Goal: Information Seeking & Learning: Learn about a topic

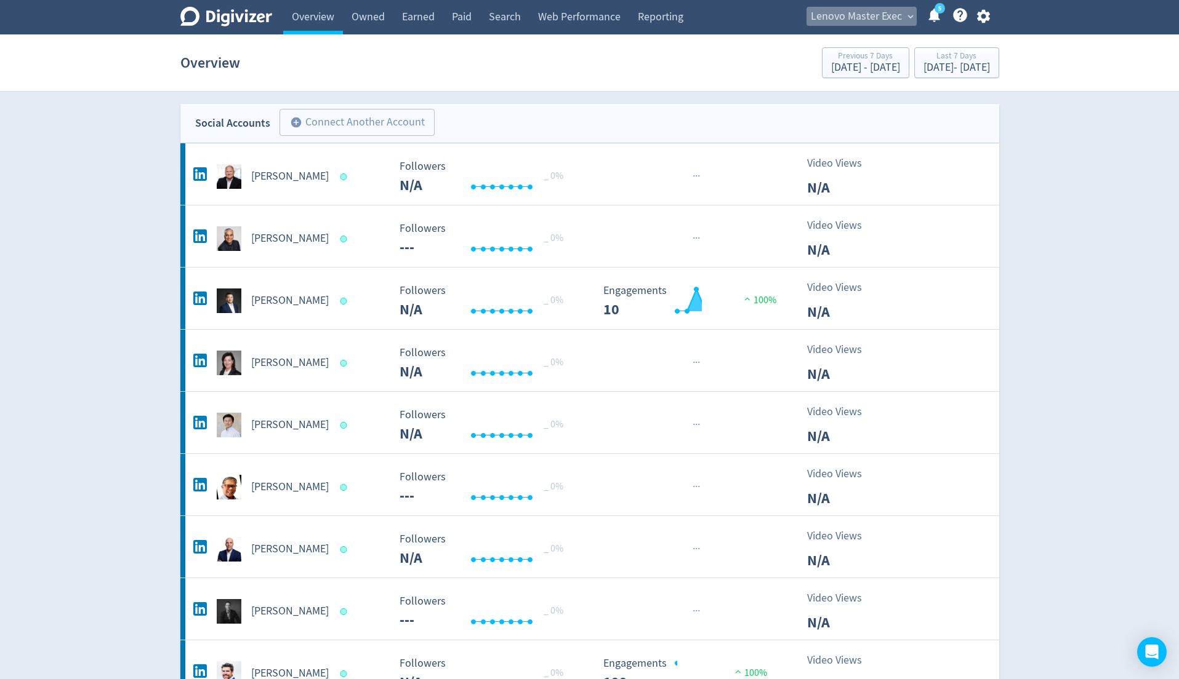
click at [873, 20] on span "Lenovo Master Exec" at bounding box center [856, 17] width 91 height 20
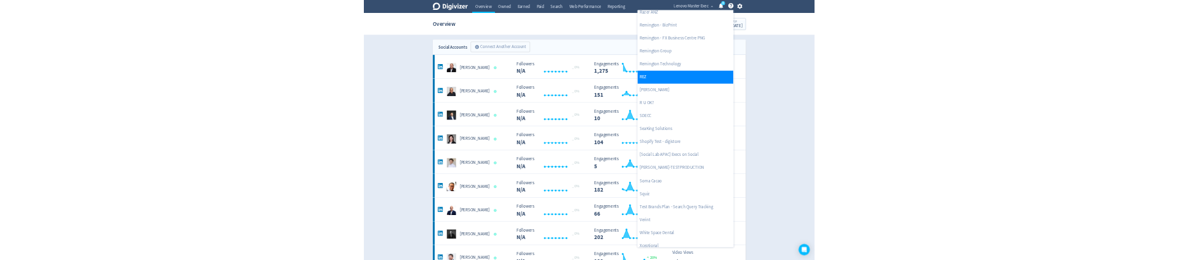
scroll to position [2663, 0]
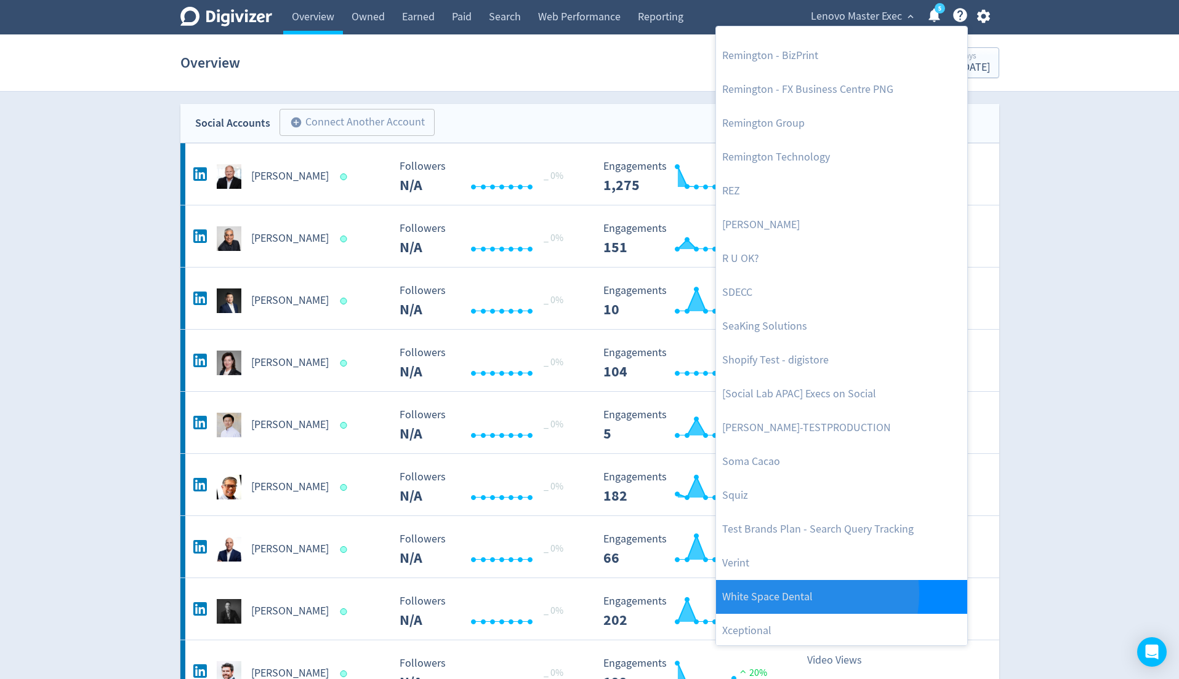
click at [796, 593] on link "White Space Dental" at bounding box center [841, 597] width 251 height 34
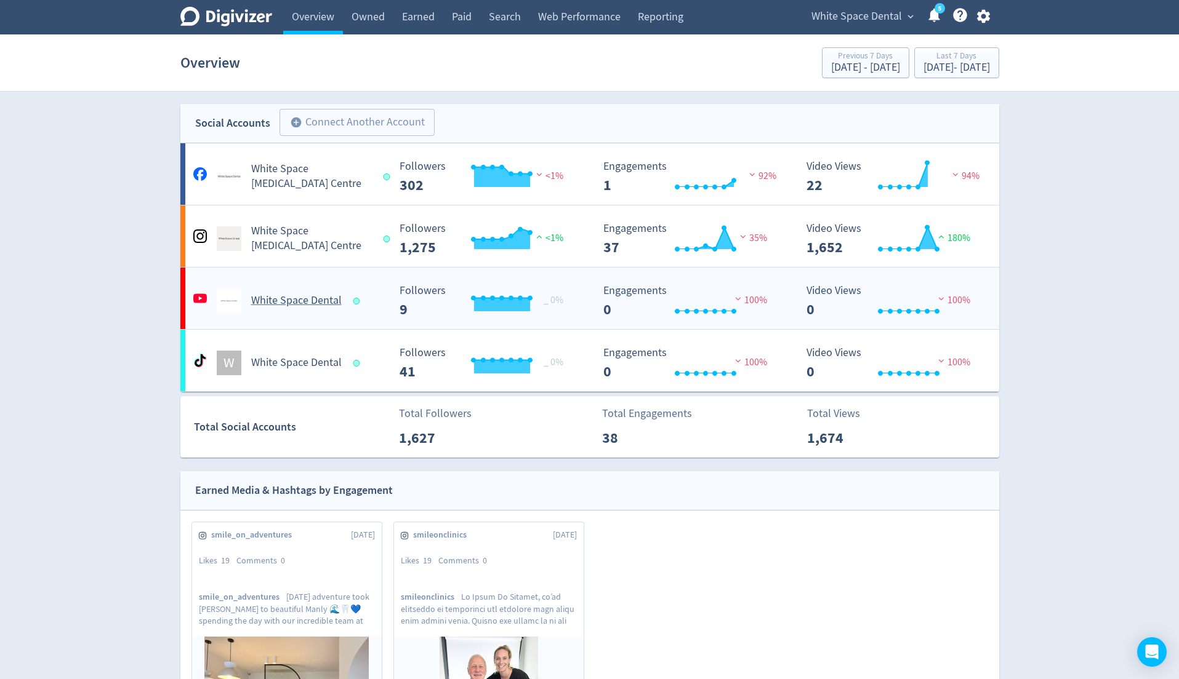
click at [319, 303] on h5 "White Space Dental" at bounding box center [296, 301] width 90 height 15
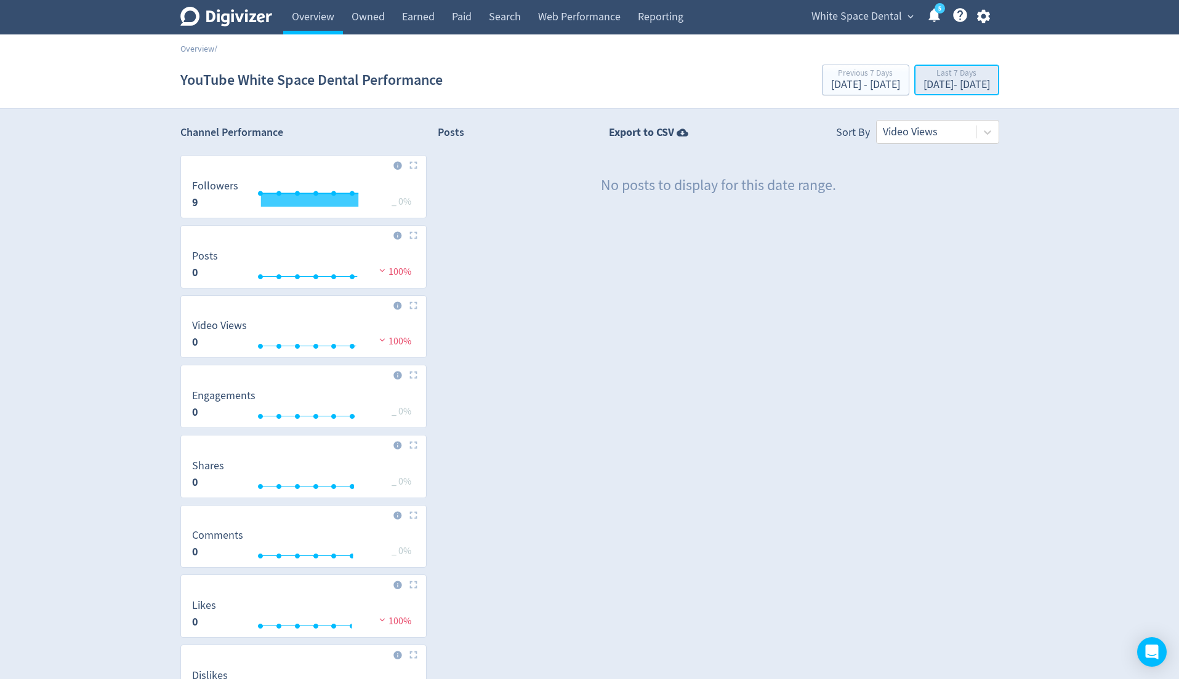
click at [933, 82] on div "[DATE] - [DATE]" at bounding box center [956, 84] width 66 height 11
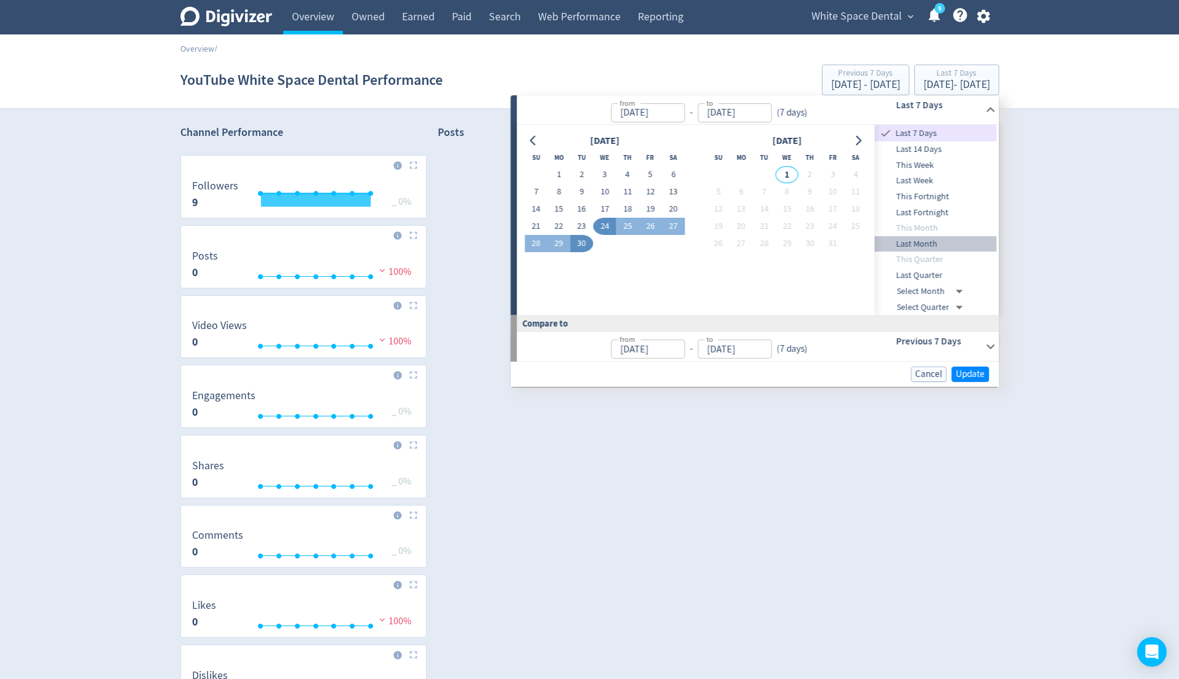
click at [923, 243] on span "Last Month" at bounding box center [936, 245] width 122 height 14
type input "[DATE]"
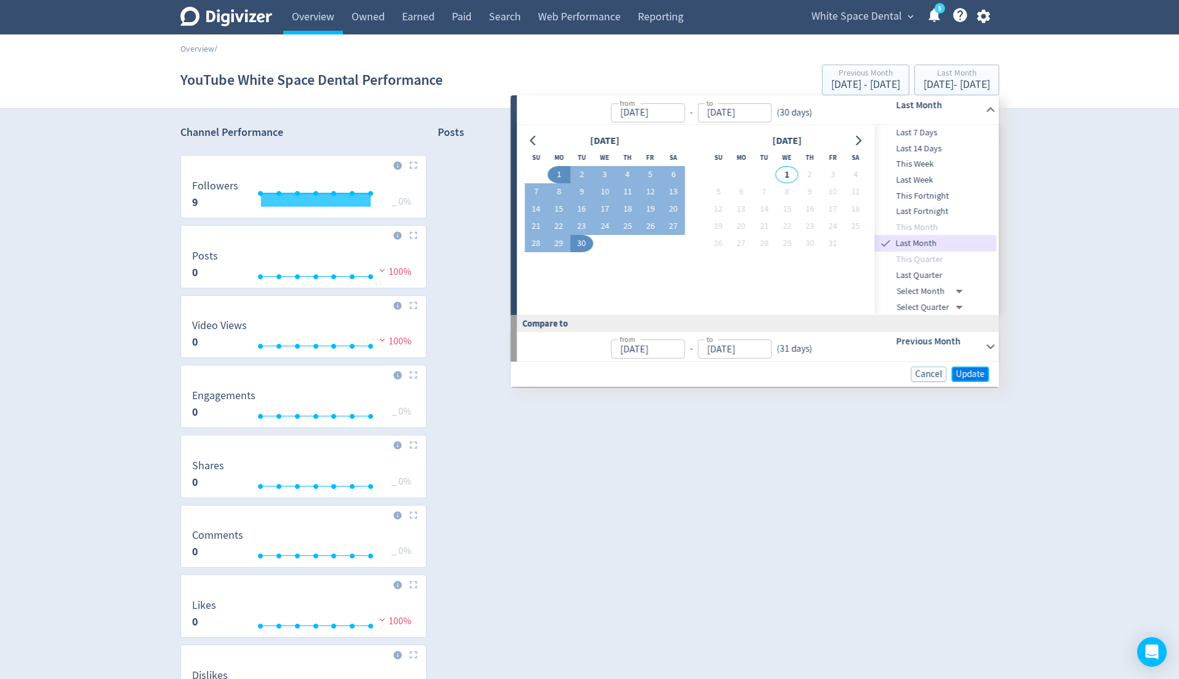
click at [971, 377] on span "Update" at bounding box center [970, 374] width 29 height 9
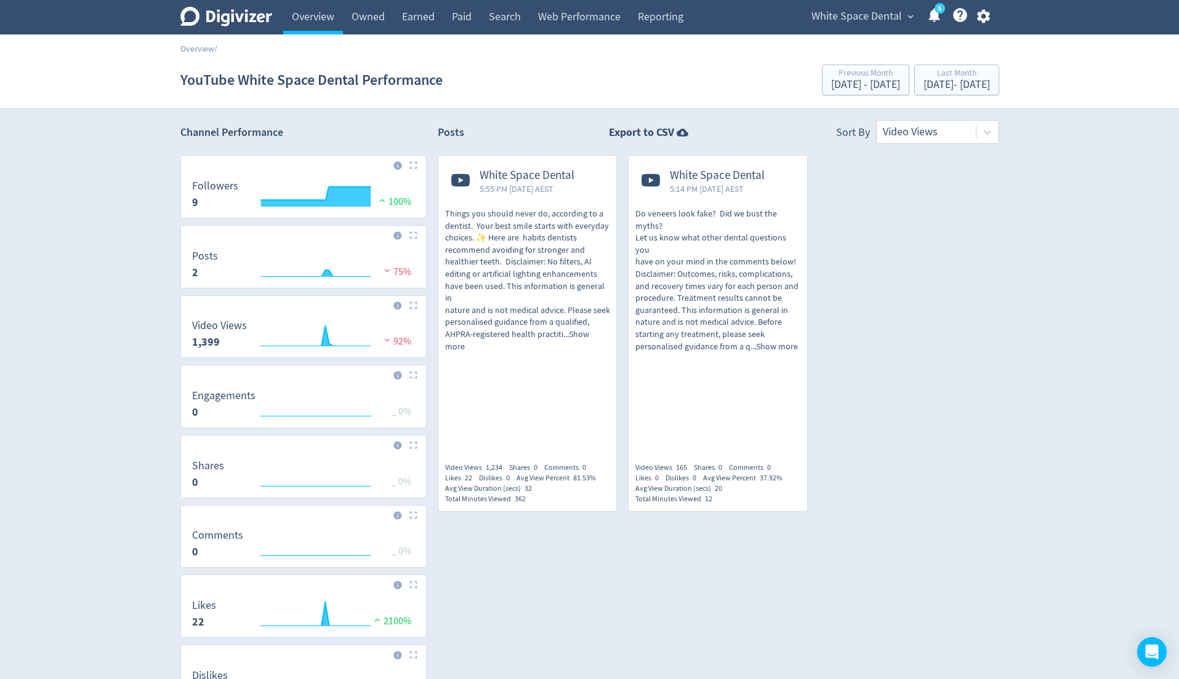
click at [575, 231] on span "Things you should never do, according to a dentist. Your best smile starts with…" at bounding box center [527, 280] width 165 height 145
click at [923, 86] on div "[DATE] - [DATE]" at bounding box center [956, 84] width 66 height 11
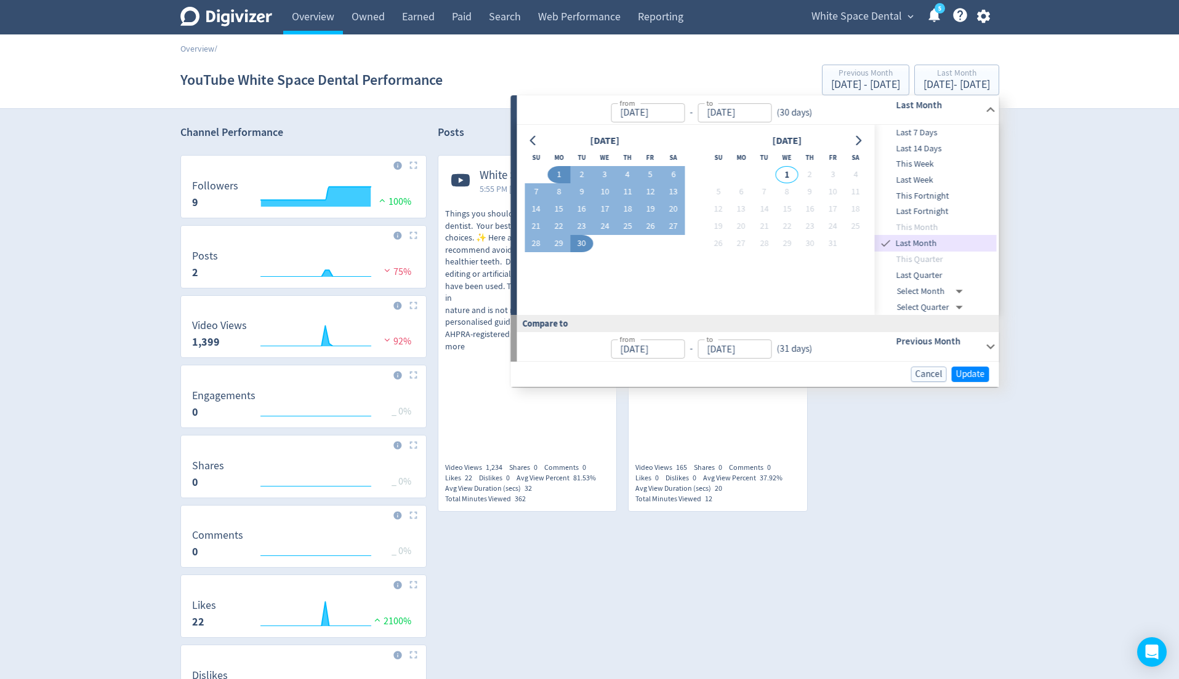
click at [1065, 194] on div "Digivizer Logo [PERSON_NAME] Logo Overview Owned Earned Paid Search Web Perform…" at bounding box center [589, 382] width 1179 height 765
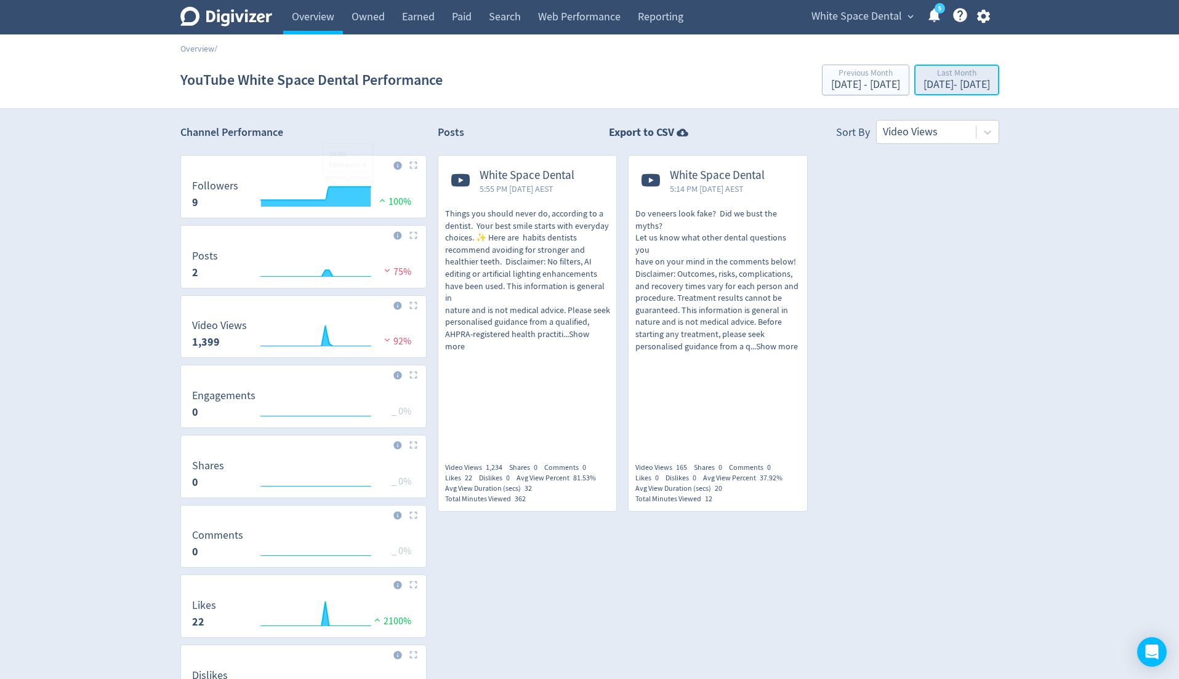
click at [923, 78] on div "Last Month" at bounding box center [956, 74] width 66 height 10
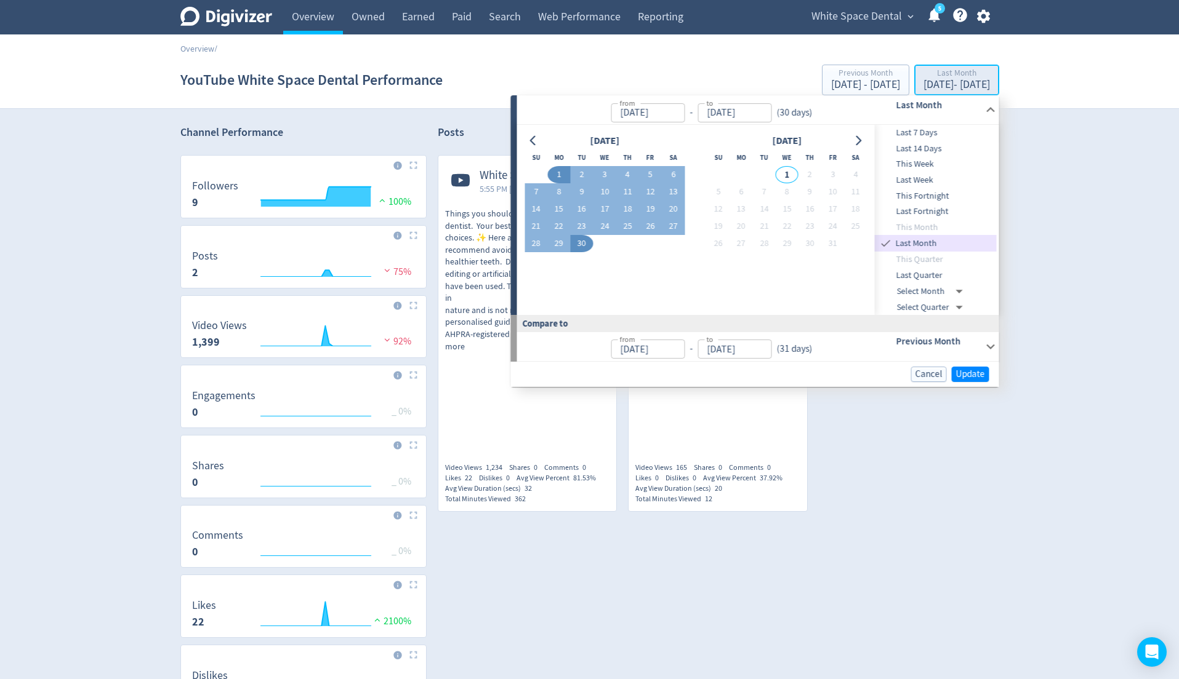
type input "[DATE]"
click at [585, 245] on button "30" at bounding box center [581, 243] width 23 height 17
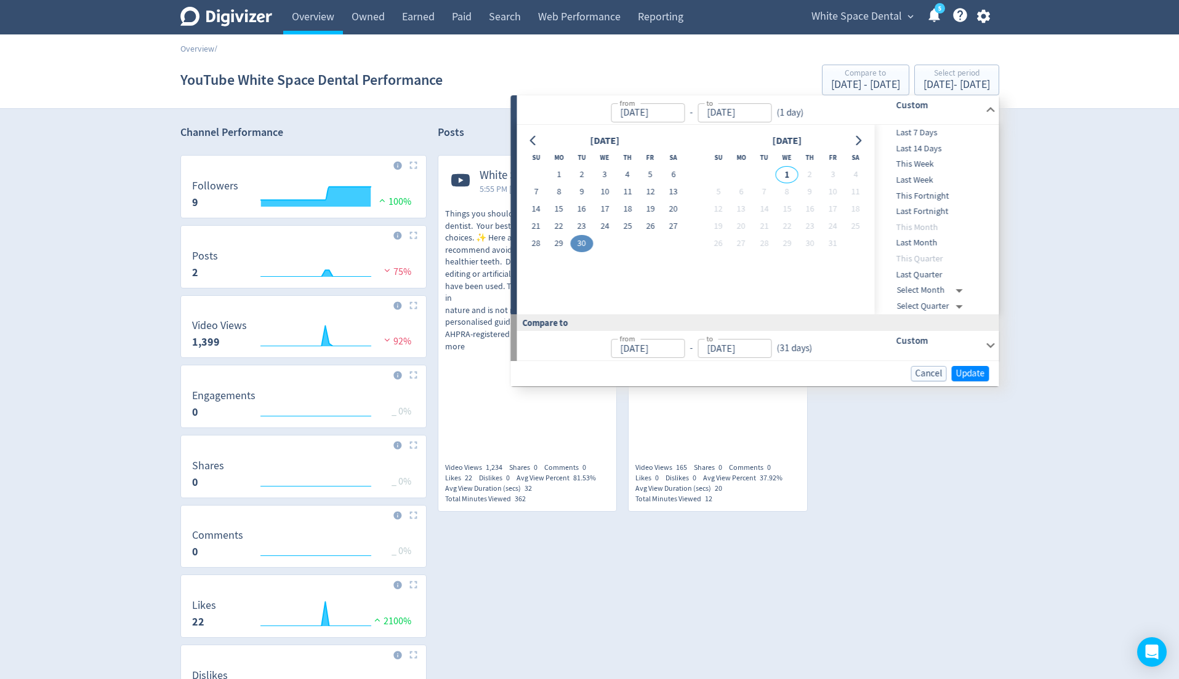
type input "[DATE]"
click at [585, 245] on button "30" at bounding box center [581, 243] width 23 height 17
type input "[DATE]"
click at [974, 374] on span "Update" at bounding box center [970, 373] width 29 height 9
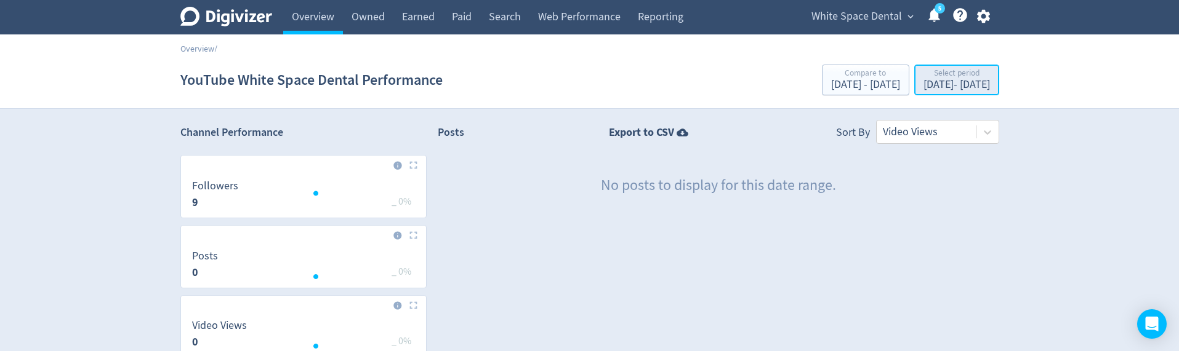
click at [923, 84] on div "[DATE] - [DATE]" at bounding box center [956, 84] width 66 height 11
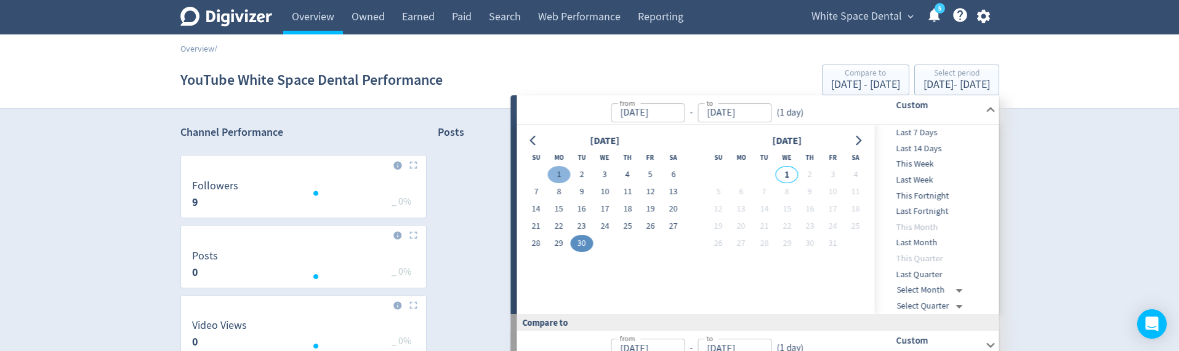
click at [557, 171] on button "1" at bounding box center [558, 174] width 23 height 17
type input "[DATE]"
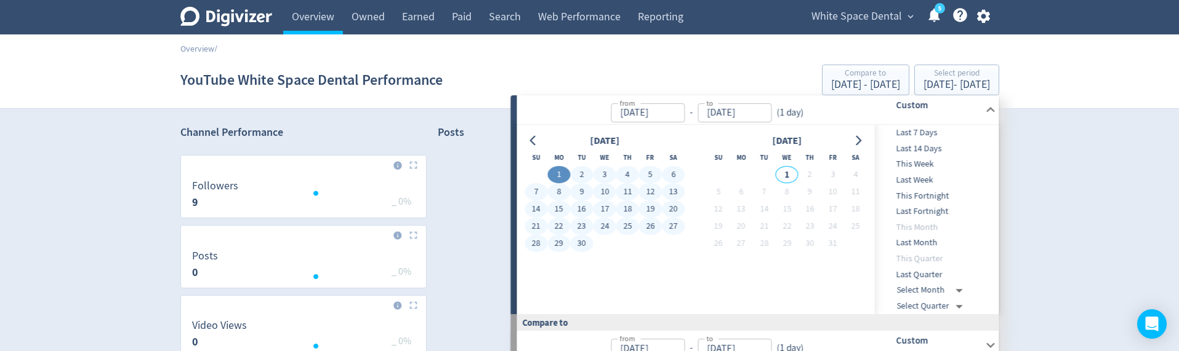
click at [575, 239] on button "30" at bounding box center [581, 243] width 23 height 17
type input "[DATE]"
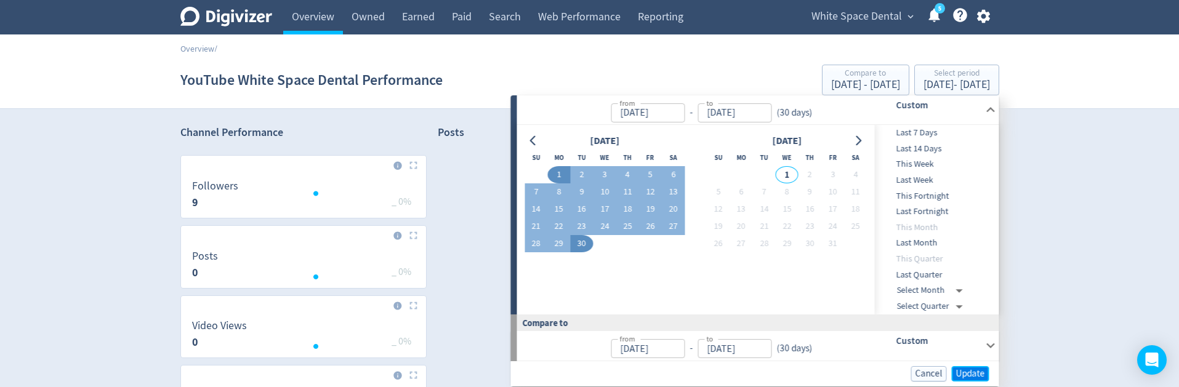
click at [977, 371] on span "Update" at bounding box center [970, 373] width 29 height 9
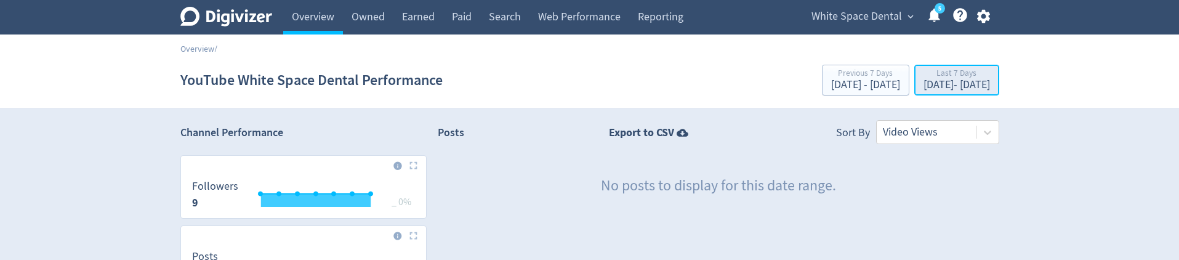
click at [923, 86] on div "Sep 24, 2025 - Sep 30, 2025" at bounding box center [956, 84] width 66 height 11
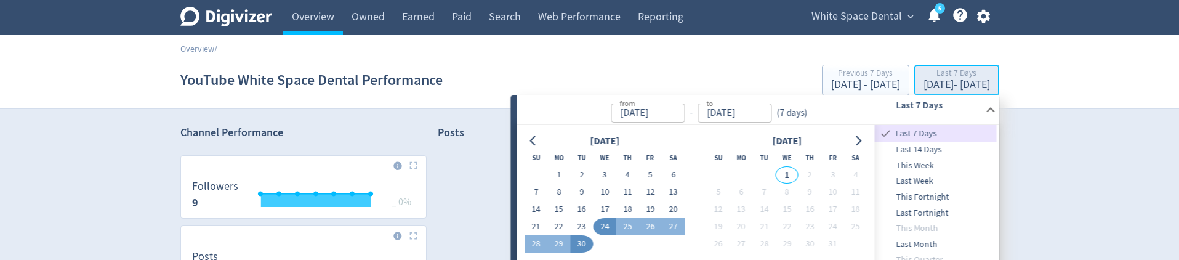
type input "Sep 24, 2025"
type input "Sep 30, 2025"
type input "Sep 17, 2025"
type input "Sep 23, 2025"
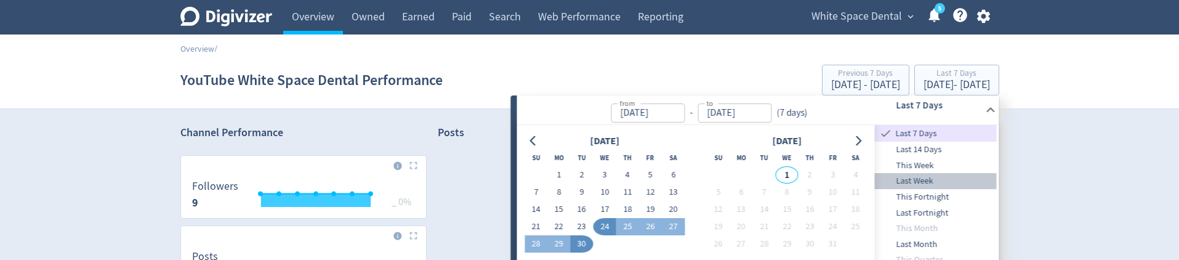
click at [908, 178] on span "Last Week" at bounding box center [936, 181] width 122 height 14
type input "Sep 21, 2025"
type input "Sep 27, 2025"
type input "Sep 14, 2025"
type input "Sep 20, 2025"
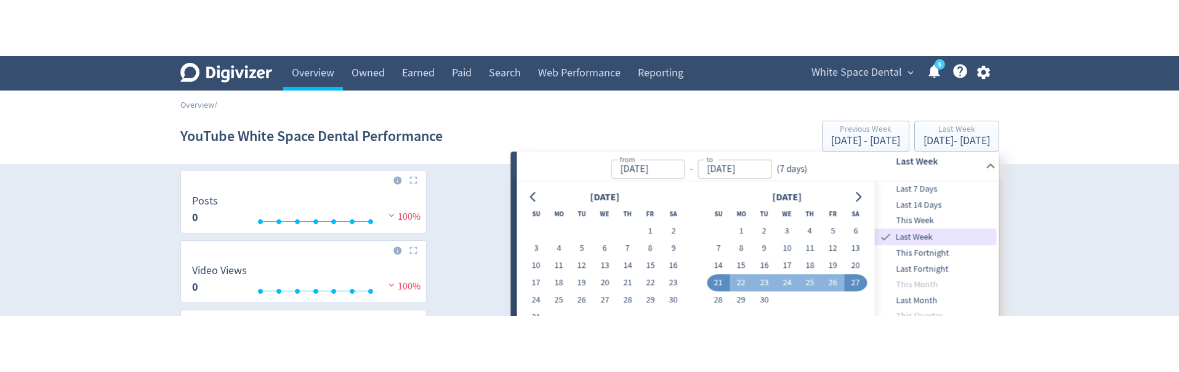
scroll to position [134, 0]
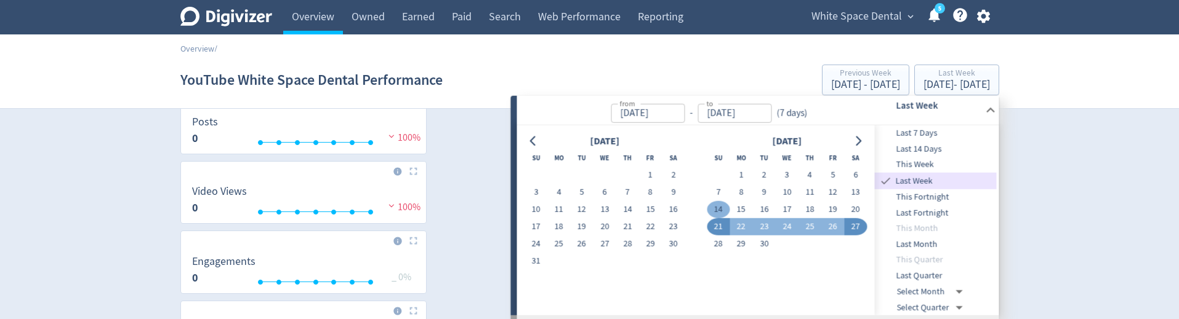
click at [718, 211] on button "14" at bounding box center [718, 209] width 23 height 17
type input "Sep 14, 2025"
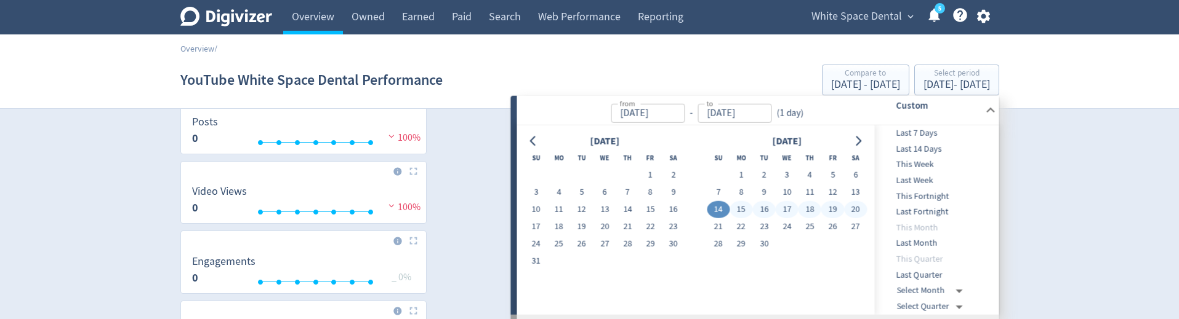
click at [857, 210] on button "20" at bounding box center [855, 209] width 23 height 17
type input "Sep 20, 2025"
type input "Sep 07, 2025"
type input "Sep 13, 2025"
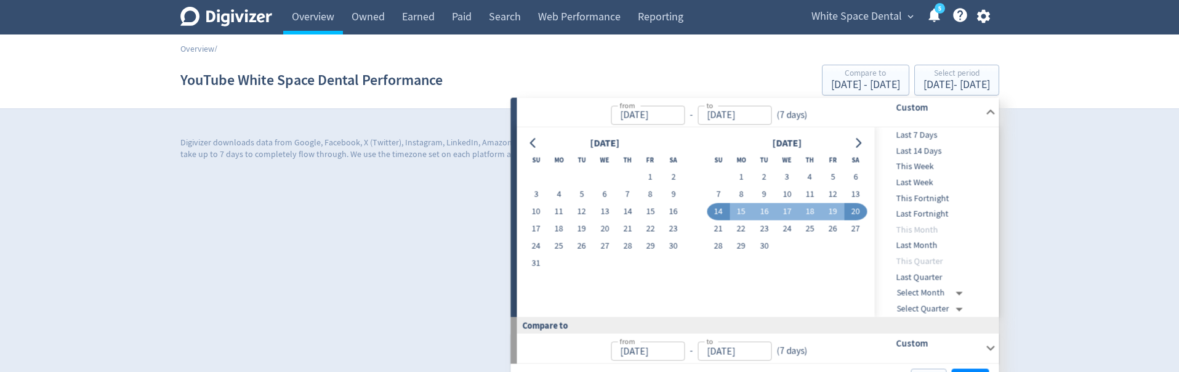
scroll to position [606, 0]
click at [976, 259] on div "Cancel Update" at bounding box center [755, 373] width 488 height 25
click at [975, 259] on span "Update" at bounding box center [970, 373] width 29 height 9
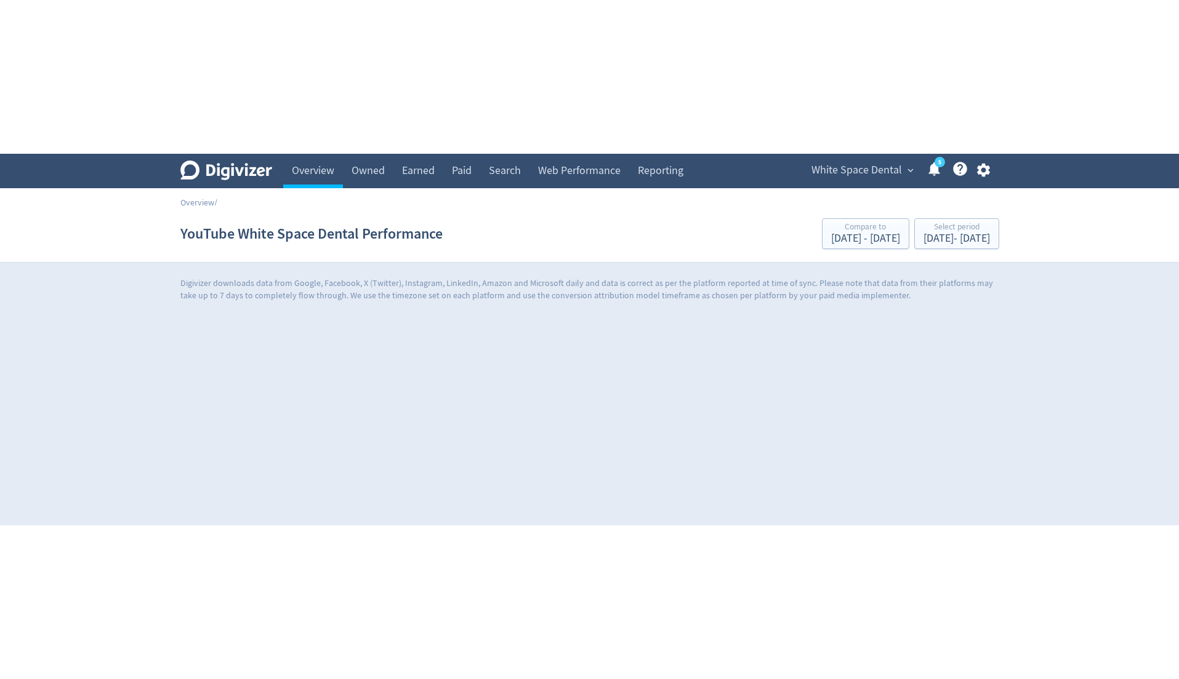
scroll to position [0, 0]
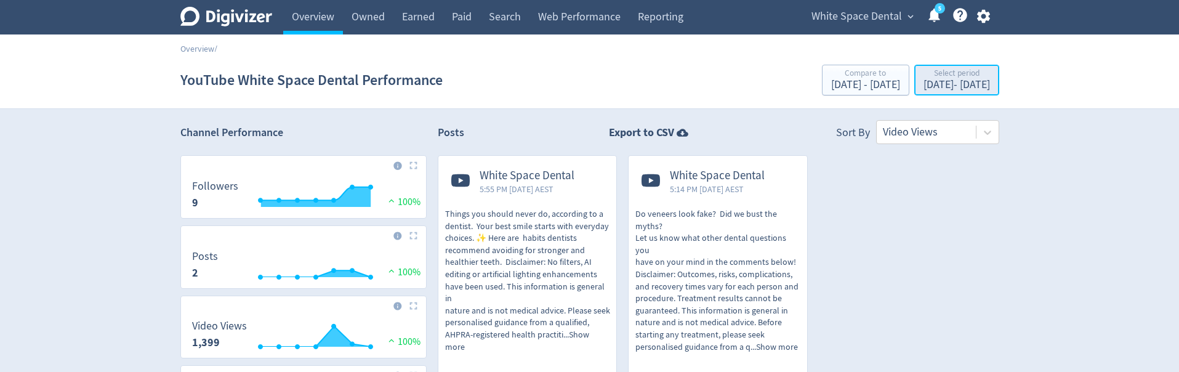
click at [923, 82] on div "Sep 14, 2025 - Sep 20, 2025" at bounding box center [956, 84] width 66 height 11
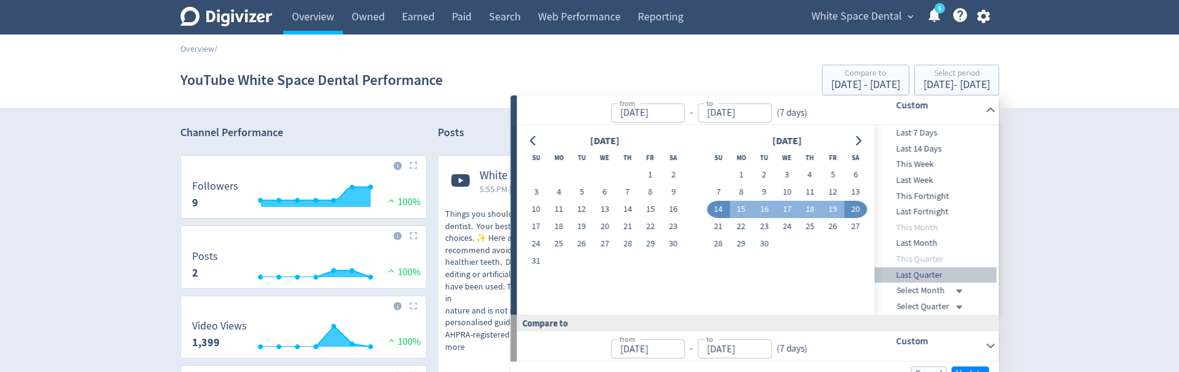
click at [942, 259] on span "Last Quarter" at bounding box center [936, 275] width 122 height 14
type input "Jul 01, 2025"
type input "[DATE]"
type input "Apr 01, 2025"
type input "Jun 30, 2025"
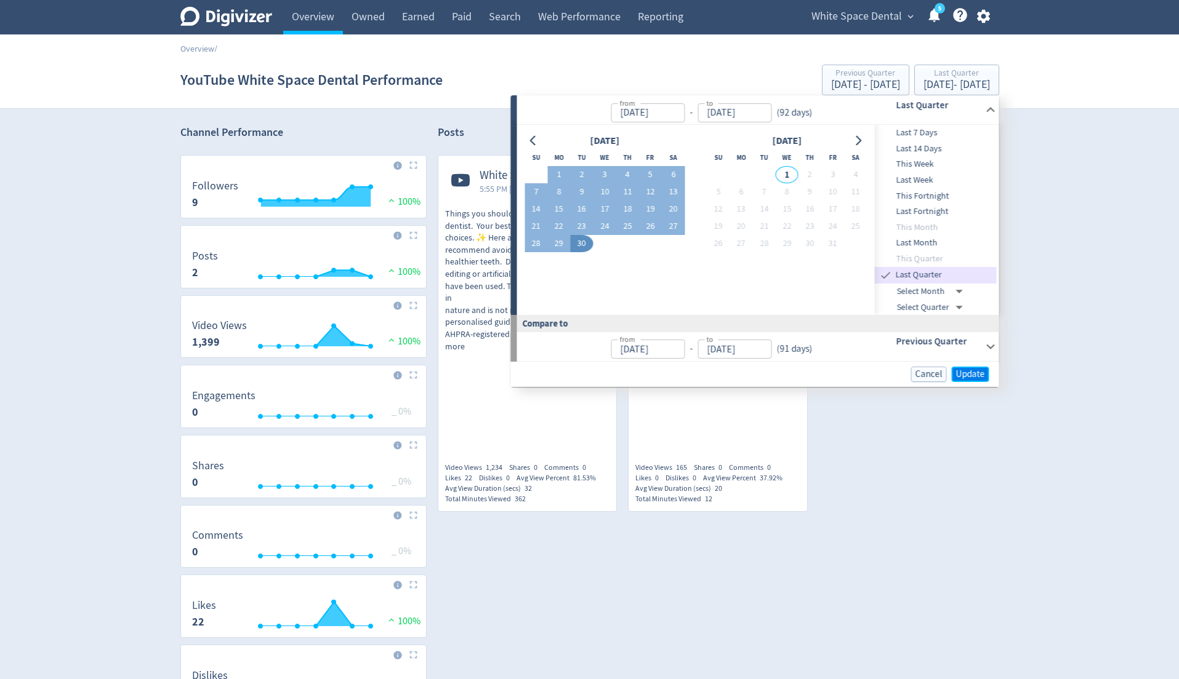
click at [979, 259] on span "Update" at bounding box center [970, 374] width 29 height 9
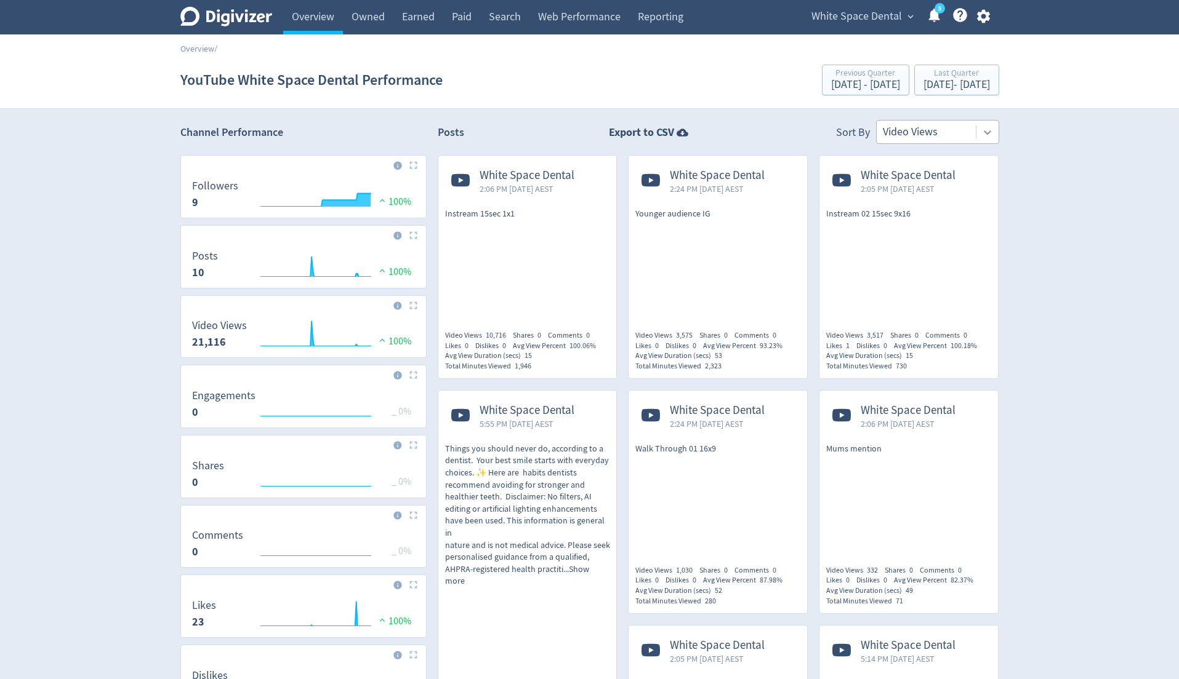
click at [992, 129] on icon at bounding box center [987, 132] width 12 height 12
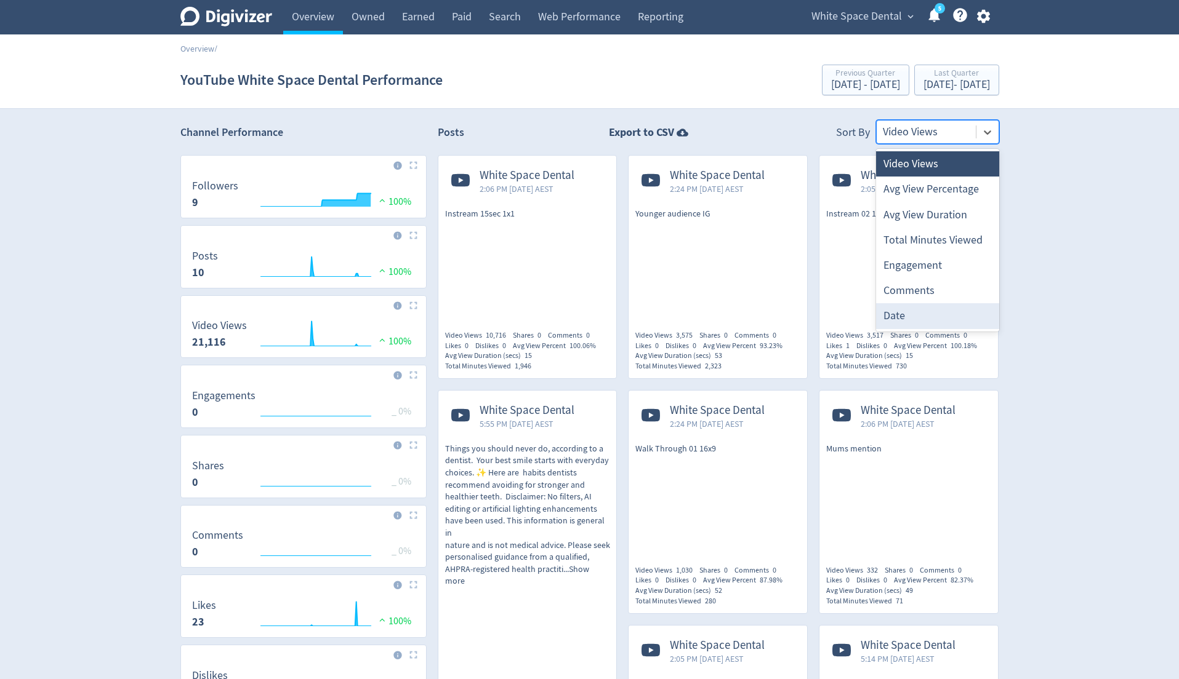
click at [961, 259] on div "Date" at bounding box center [937, 315] width 123 height 25
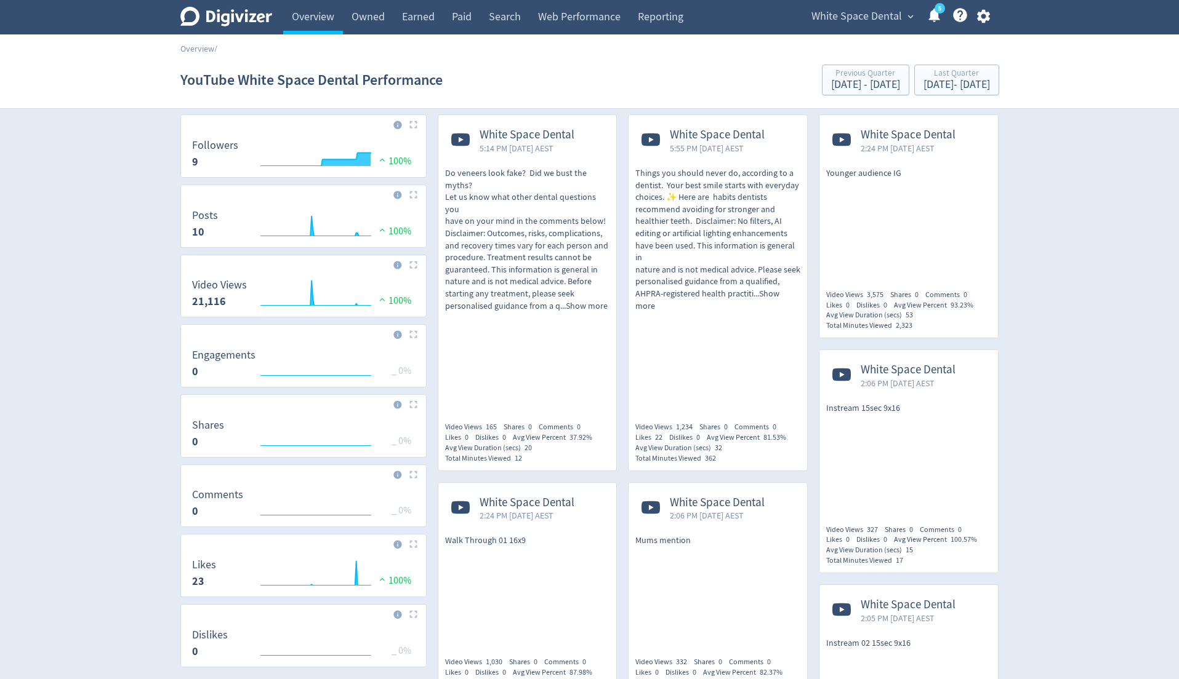
scroll to position [10, 0]
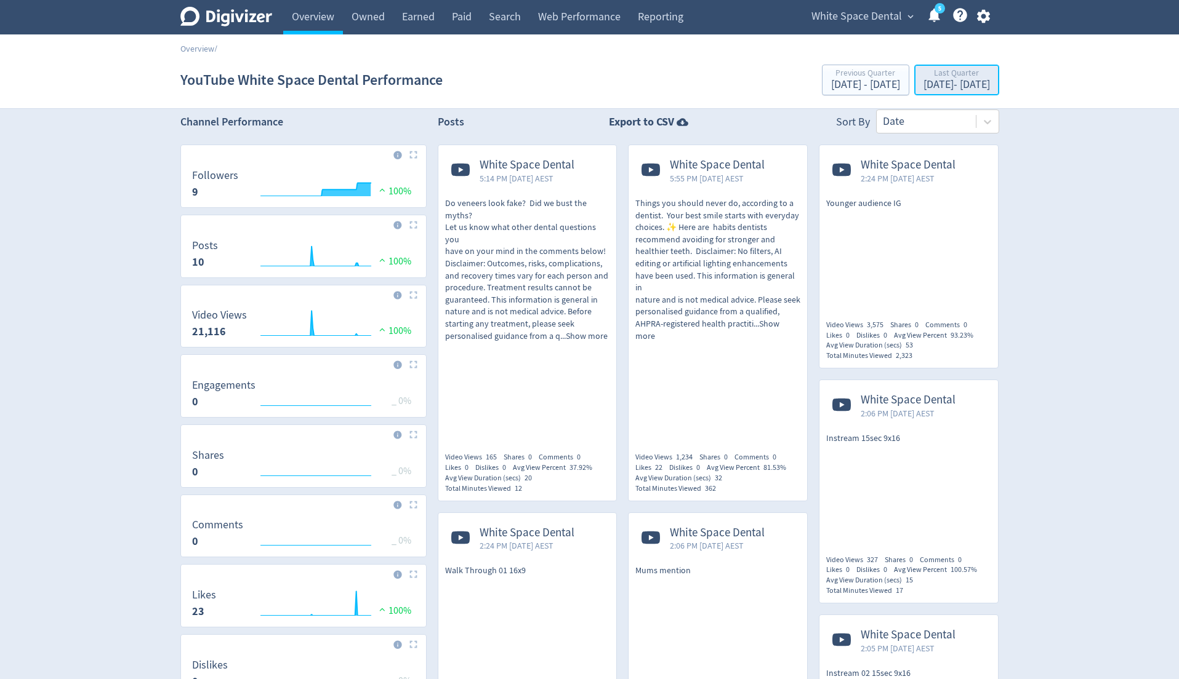
click at [943, 86] on div "Jul 1, 2025 - Sep 30, 2025" at bounding box center [956, 84] width 66 height 11
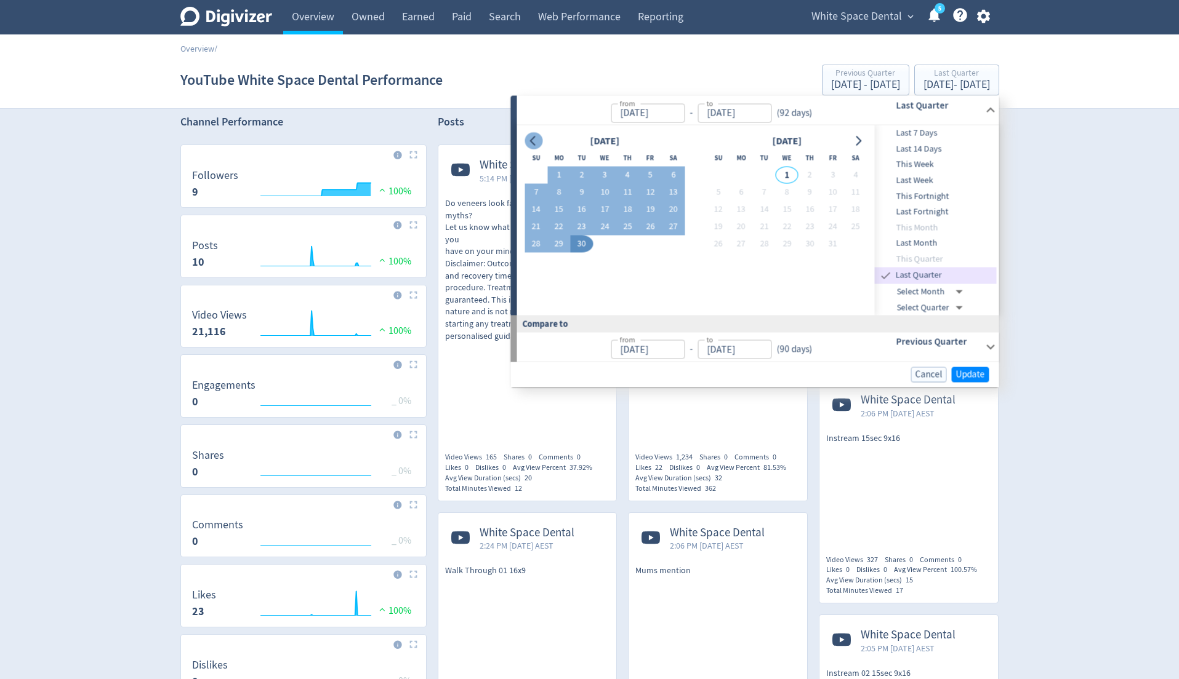
click at [533, 140] on icon "Go to previous month" at bounding box center [534, 141] width 10 height 10
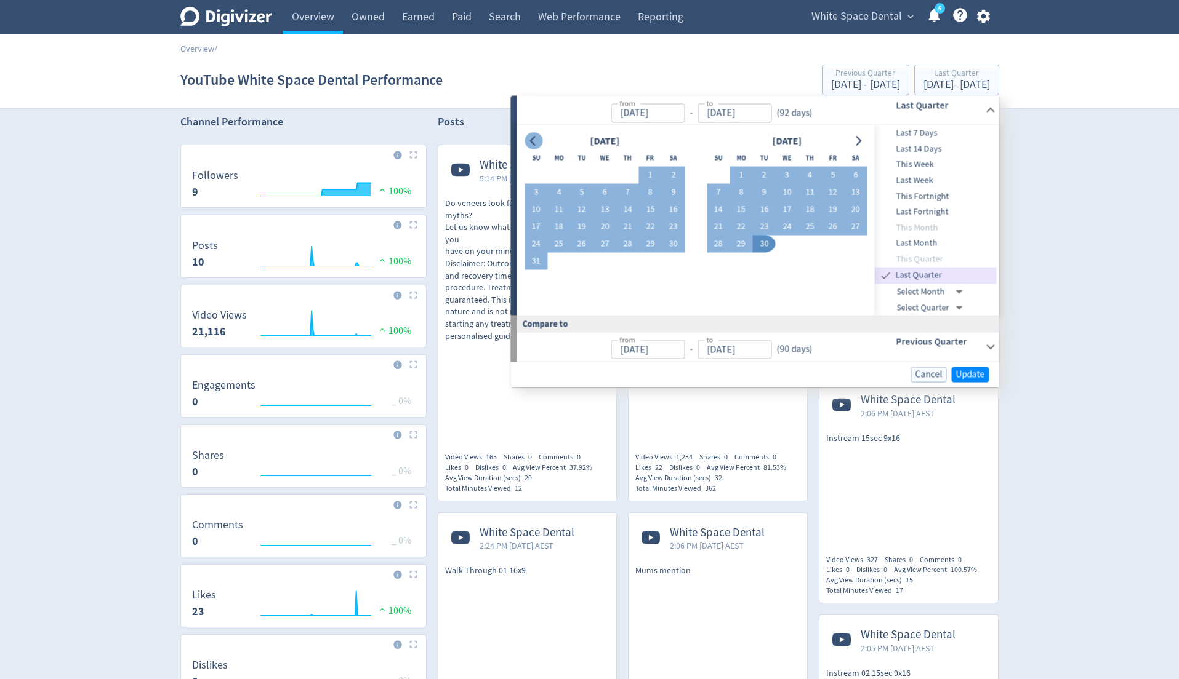
click at [533, 140] on icon "Go to previous month" at bounding box center [534, 141] width 10 height 10
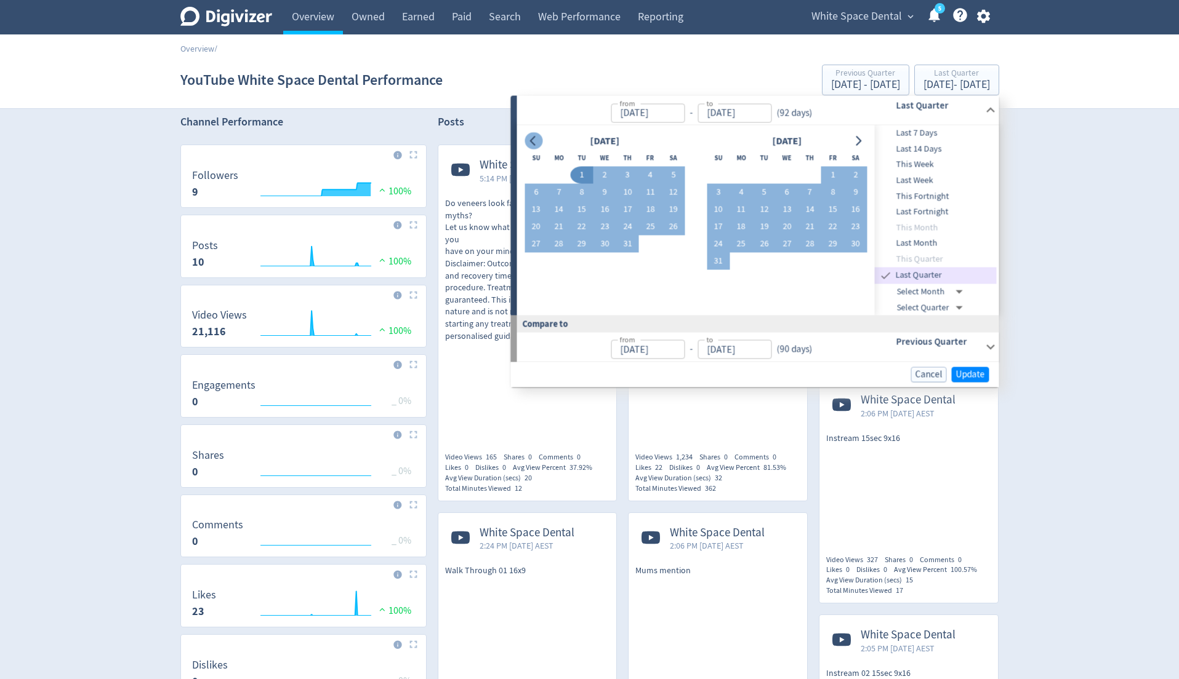
click at [533, 140] on icon "Go to previous month" at bounding box center [534, 141] width 10 height 10
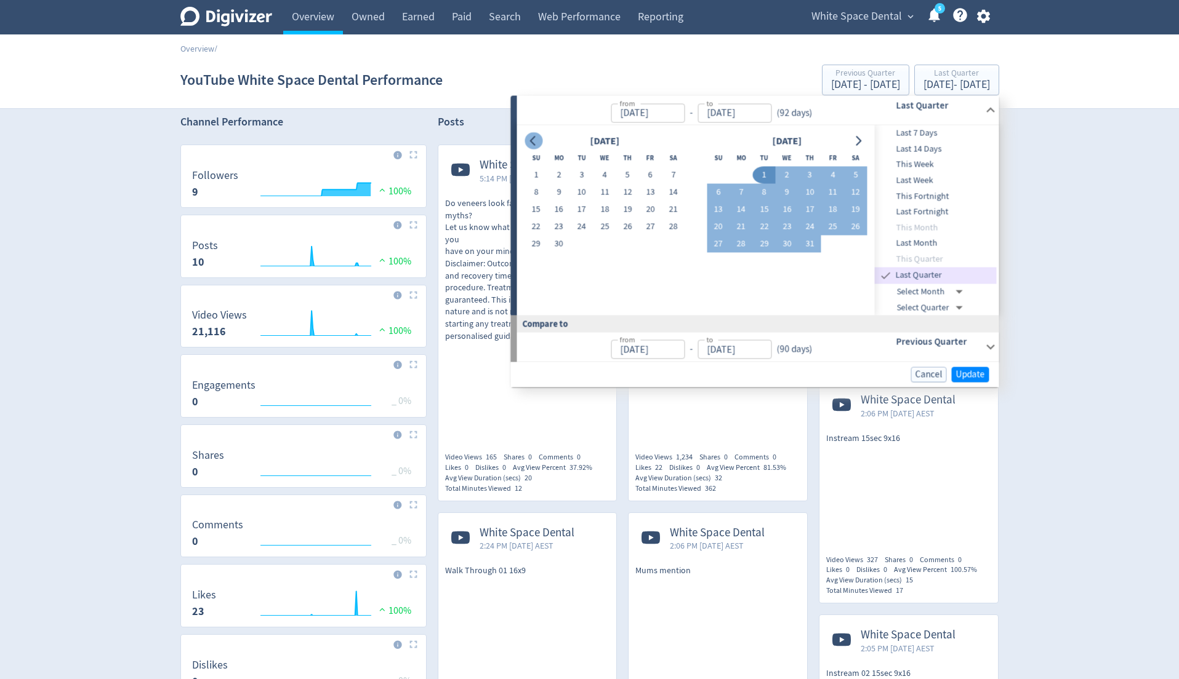
click at [533, 140] on icon "Go to previous month" at bounding box center [534, 141] width 10 height 10
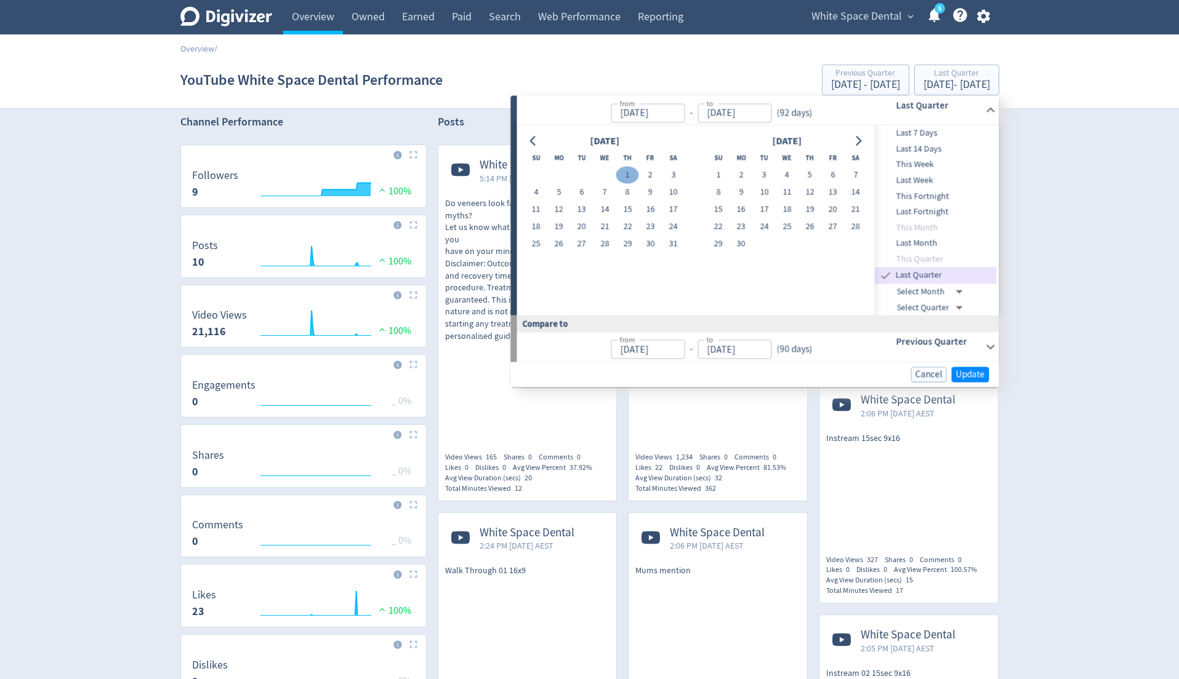
click at [623, 170] on button "1" at bounding box center [627, 175] width 23 height 17
type input "May 01, 2025"
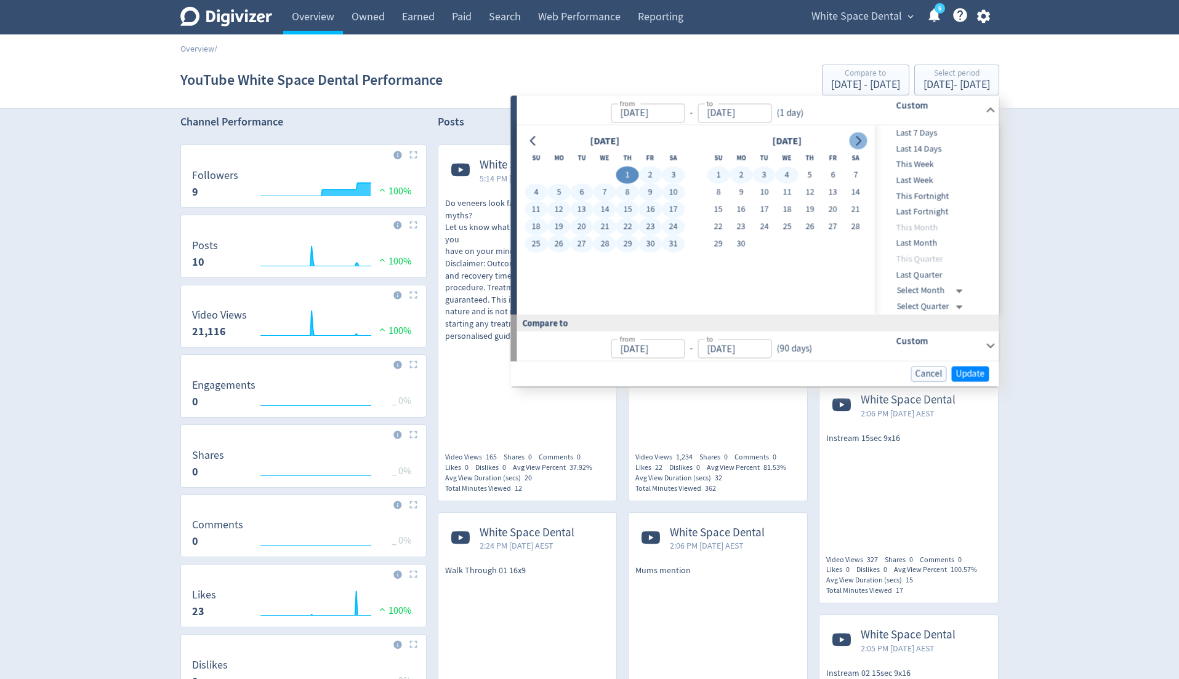
click at [857, 138] on icon "Go to next month" at bounding box center [858, 141] width 10 height 10
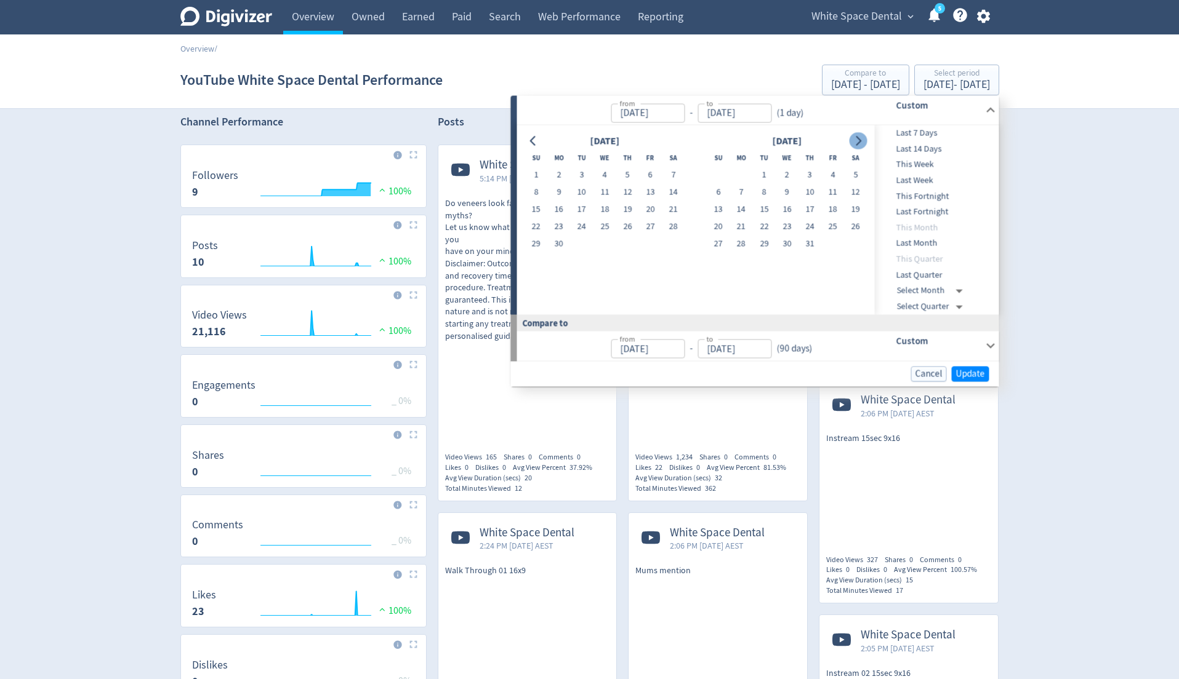
click at [857, 138] on icon "Go to next month" at bounding box center [858, 141] width 10 height 10
click at [586, 243] on button "30" at bounding box center [581, 244] width 23 height 17
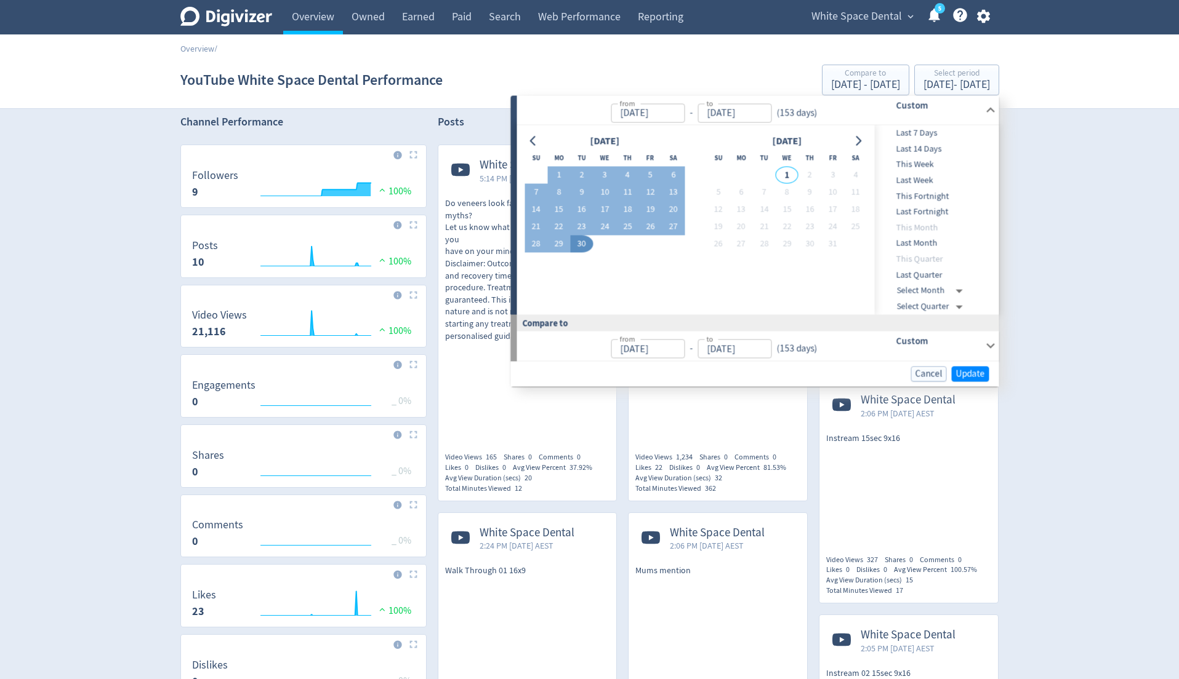
type input "[DATE]"
type input "Nov 29, 2024"
type input "Apr 30, 2025"
click at [972, 259] on span "Update" at bounding box center [970, 373] width 29 height 9
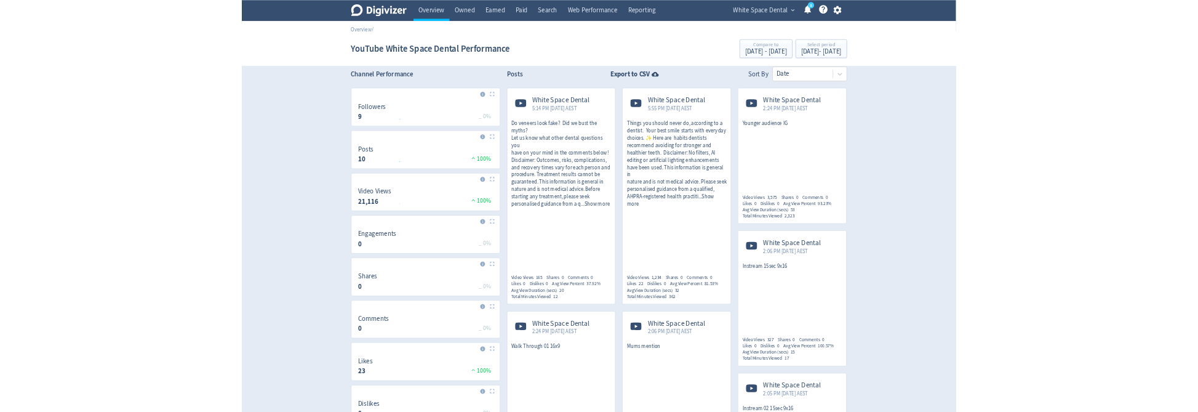
scroll to position [0, 0]
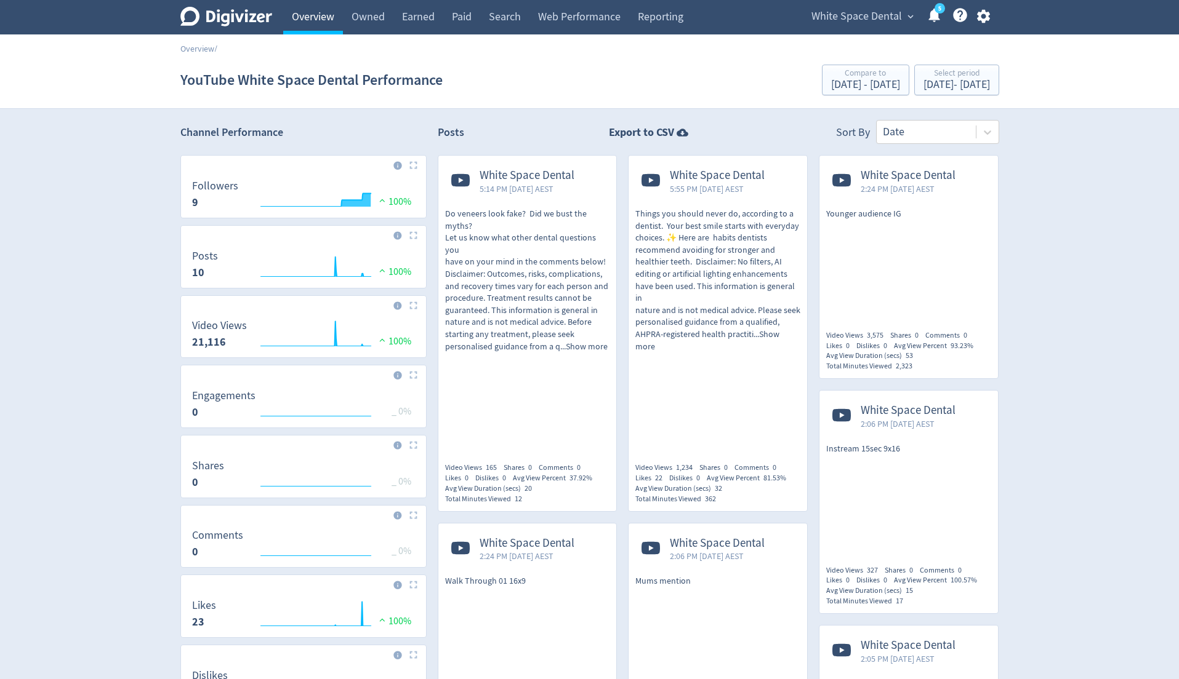
click at [315, 31] on link "Overview" at bounding box center [313, 17] width 60 height 34
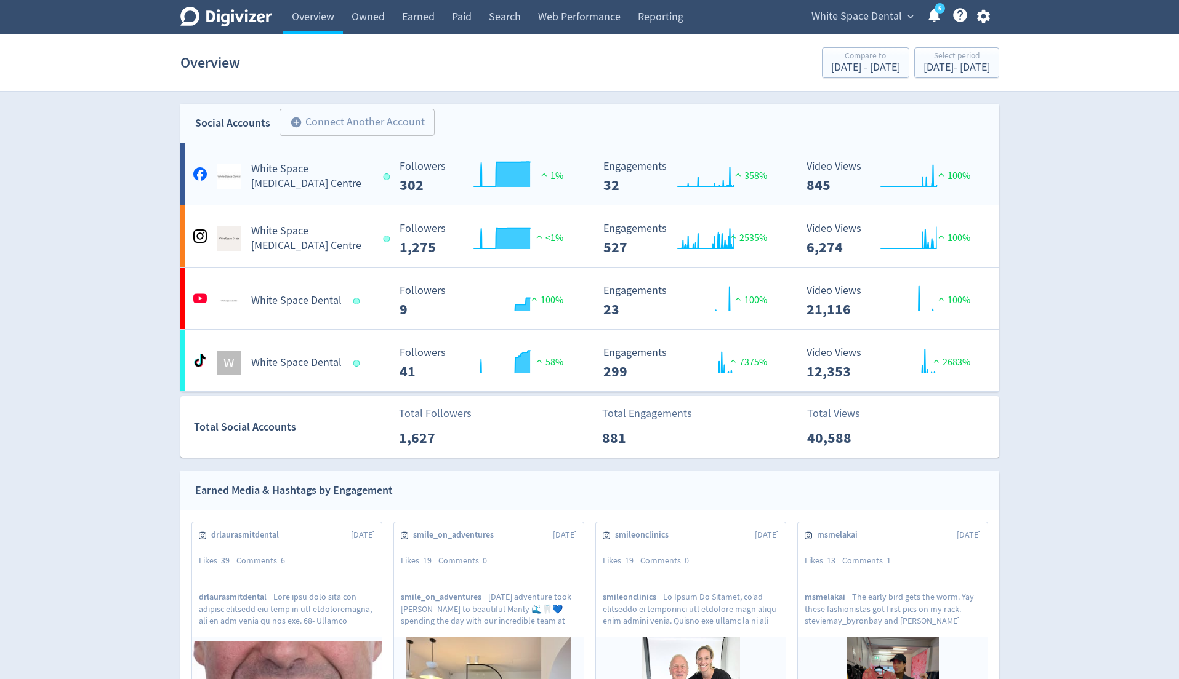
click at [279, 188] on h5 "White Space [MEDICAL_DATA] Centre" at bounding box center [311, 177] width 121 height 30
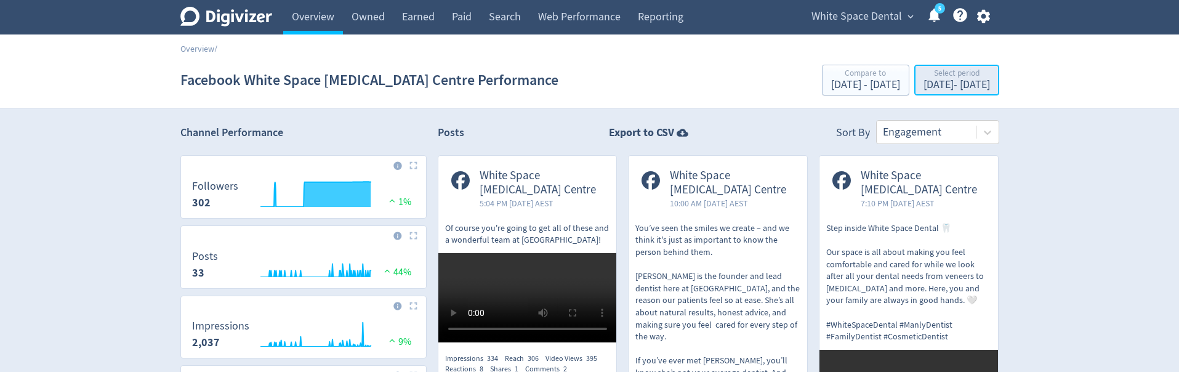
click at [955, 87] on div "May 1, 2025 - Sep 30, 2025" at bounding box center [956, 84] width 66 height 11
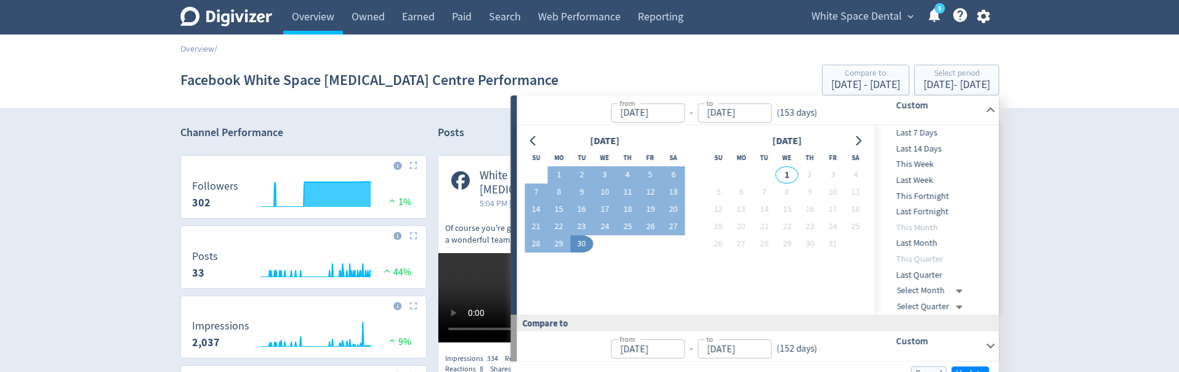
click at [940, 129] on span "Last 7 Days" at bounding box center [936, 133] width 122 height 14
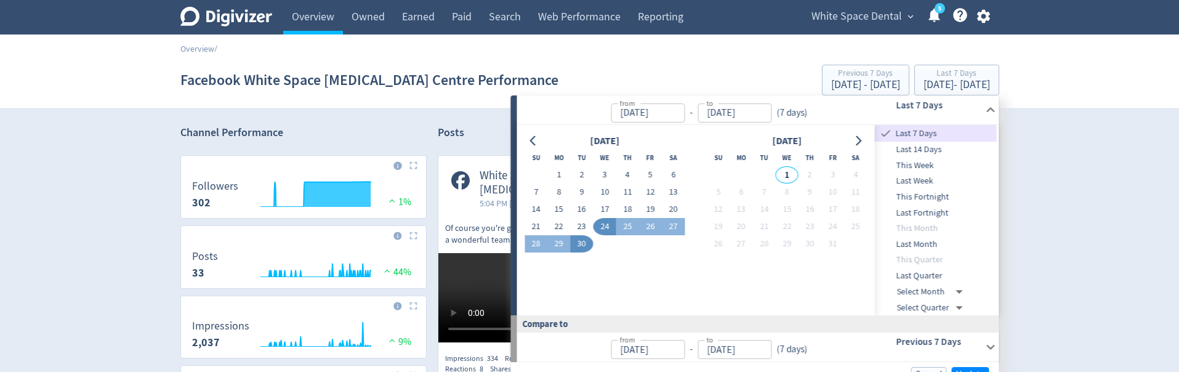
type input "[DATE]"
click at [974, 259] on button "Update" at bounding box center [971, 374] width 38 height 15
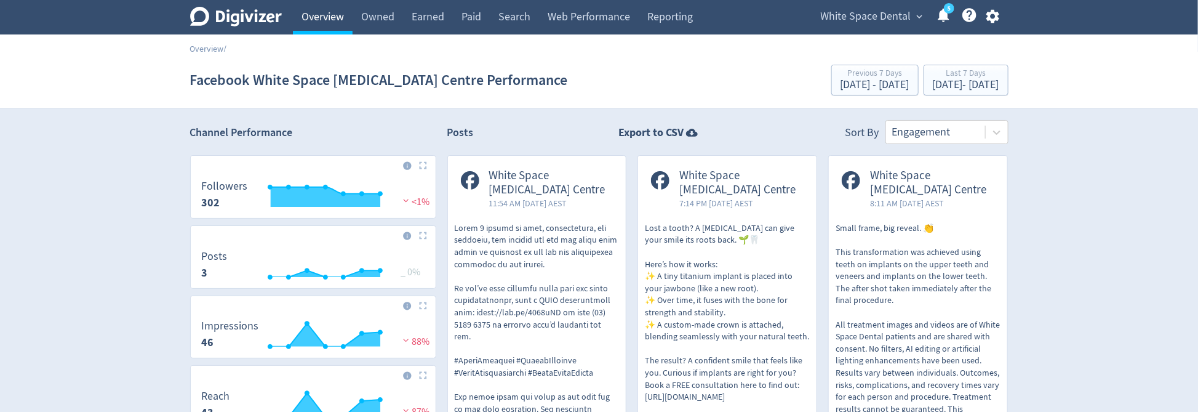
click at [330, 30] on link "Overview" at bounding box center [323, 17] width 60 height 34
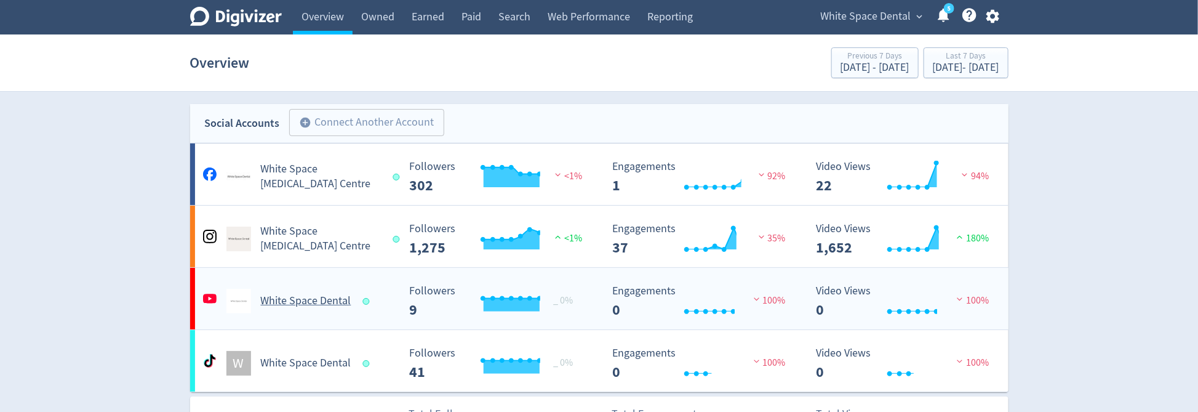
click at [338, 301] on h5 "White Space Dental" at bounding box center [306, 301] width 90 height 15
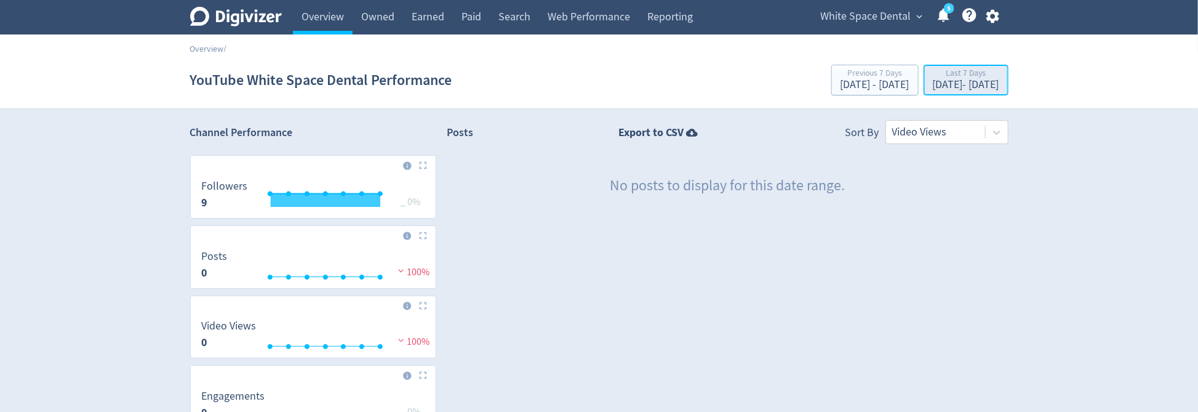
click at [933, 86] on div "Sep 24, 2025 - Sep 30, 2025" at bounding box center [966, 84] width 66 height 11
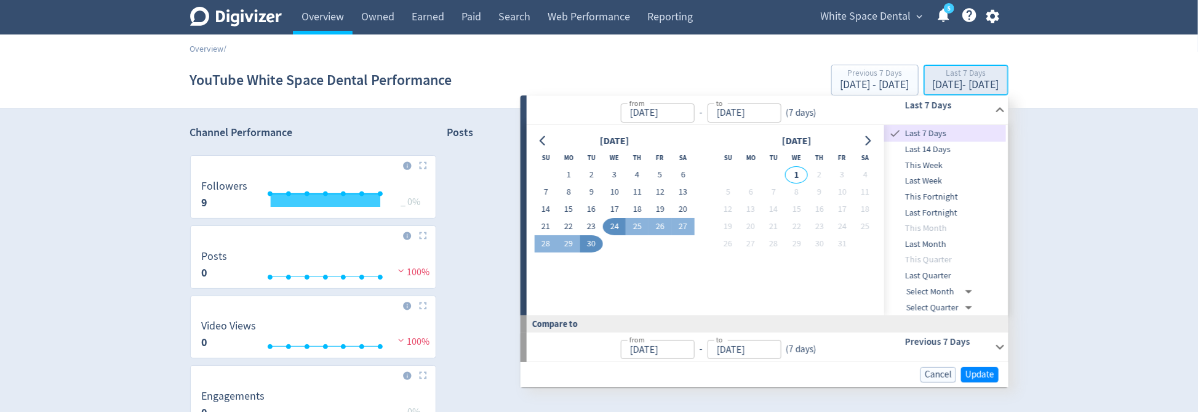
type input "Sep 24, 2025"
type input "Sep 30, 2025"
type input "Sep 17, 2025"
type input "Sep 23, 2025"
click at [943, 150] on span "Last 14 Days" at bounding box center [945, 150] width 122 height 14
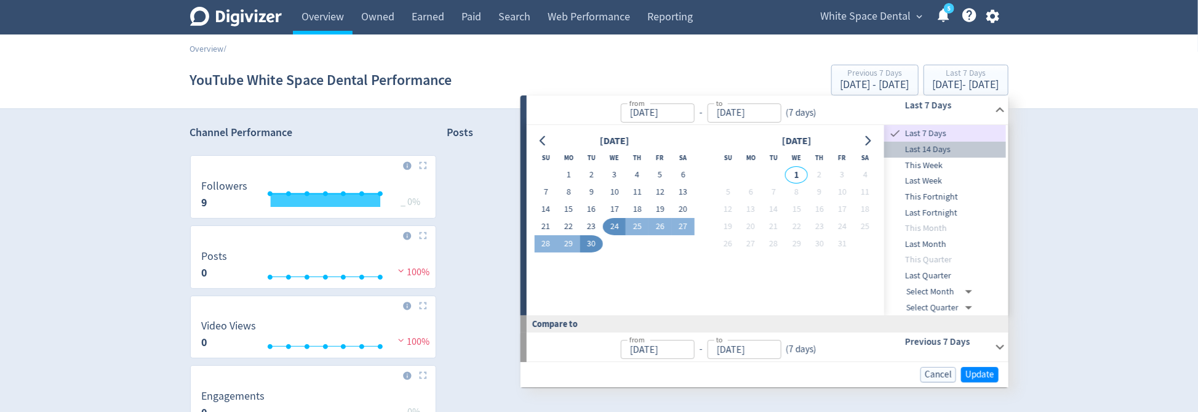
type input "[DATE]"
type input "Sep 03, 2025"
type input "Sep 16, 2025"
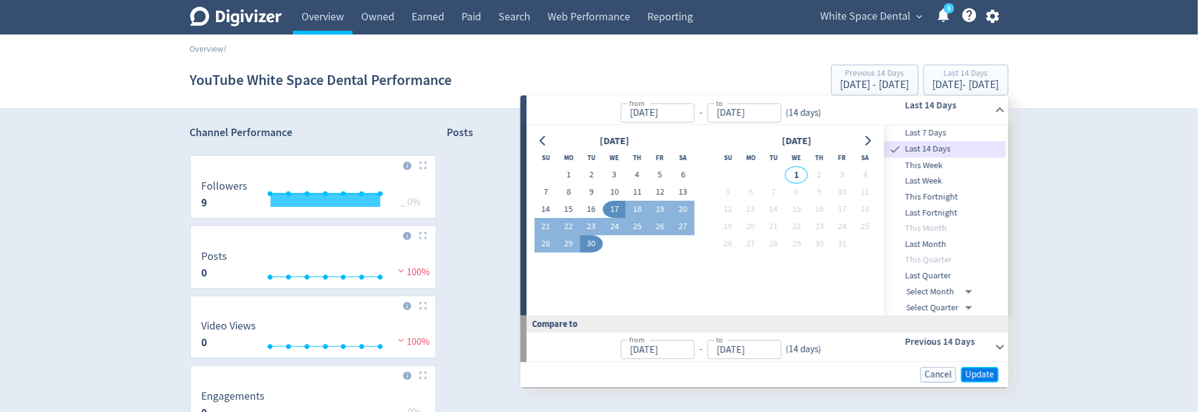
click at [993, 373] on span "Update" at bounding box center [980, 374] width 29 height 9
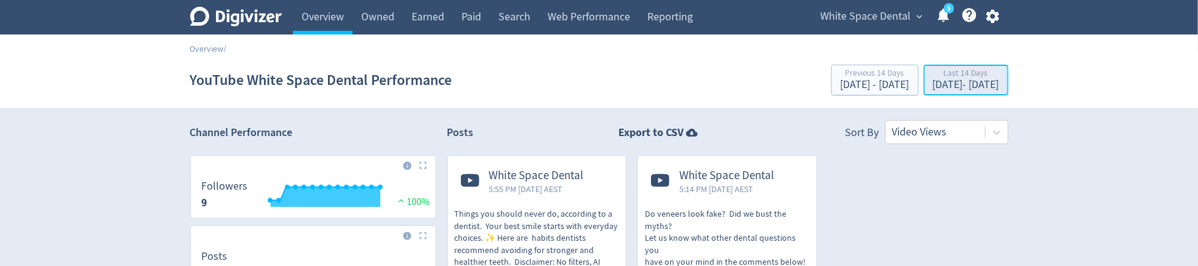
click at [933, 71] on div "Last 14 Days" at bounding box center [966, 74] width 66 height 10
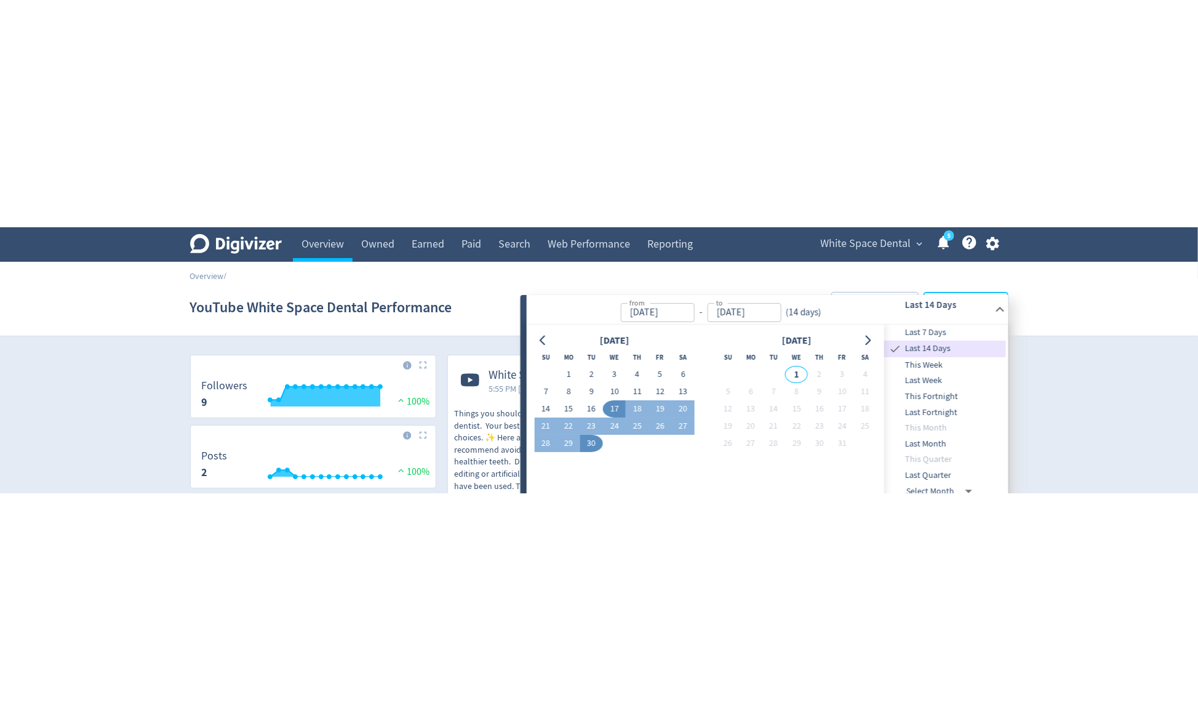
scroll to position [31, 0]
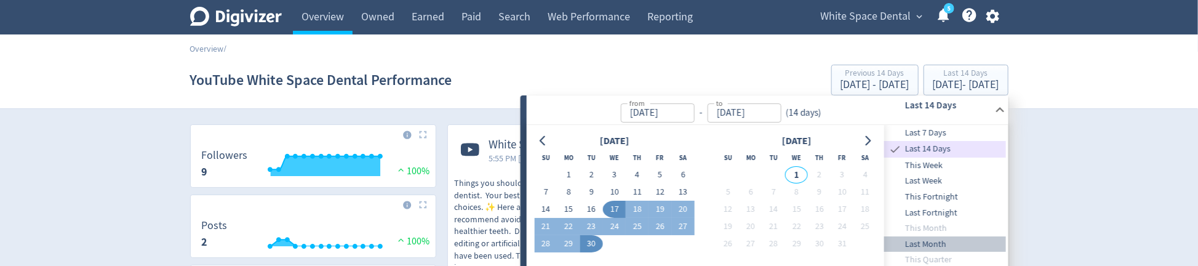
click at [929, 241] on span "Last Month" at bounding box center [945, 245] width 122 height 14
type input "[DATE]"
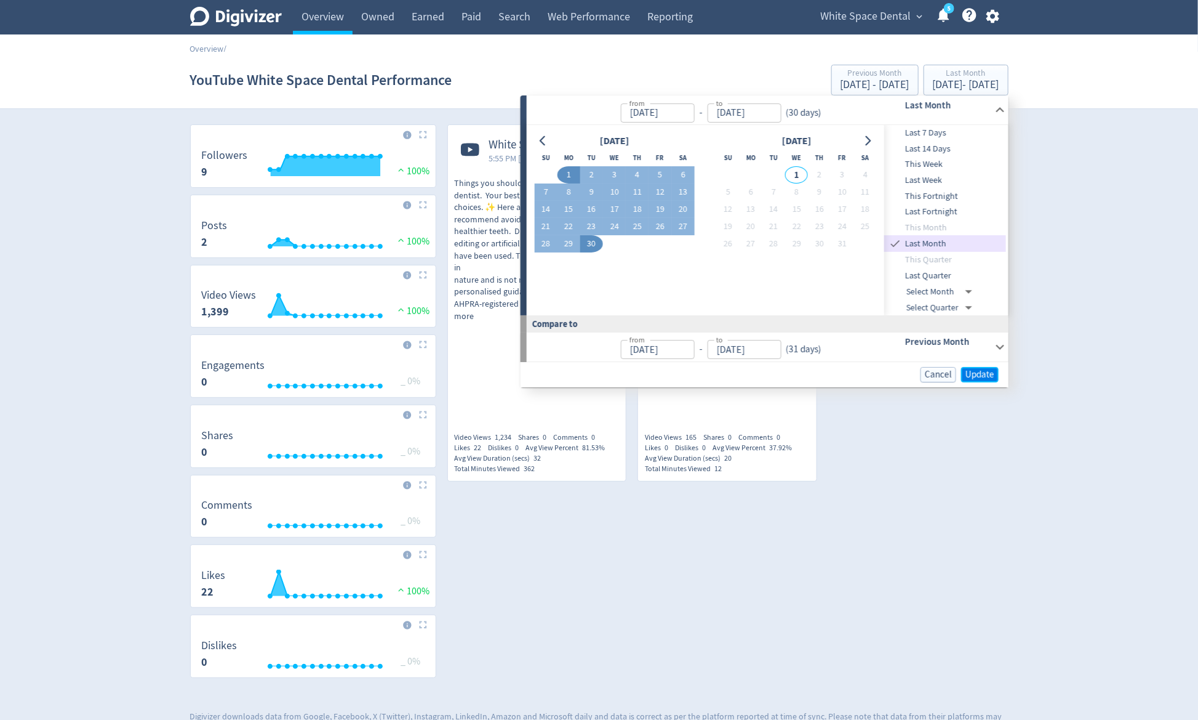
click at [987, 378] on span "Update" at bounding box center [980, 374] width 29 height 9
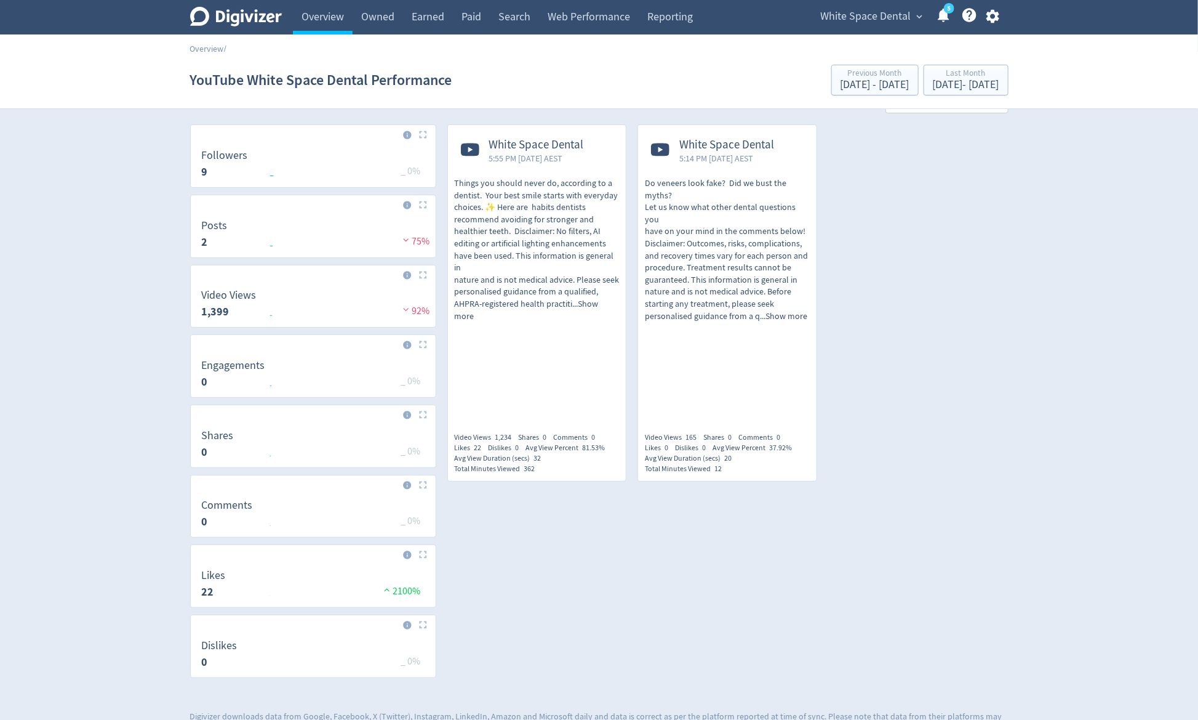
scroll to position [0, 0]
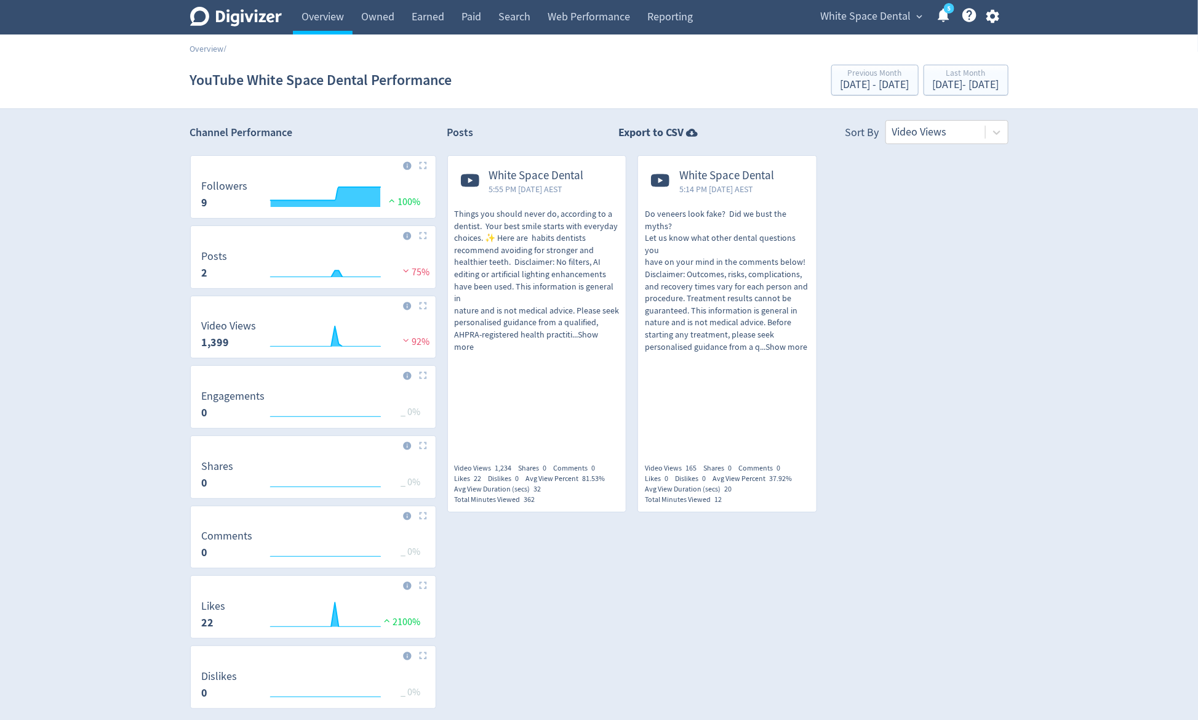
click at [569, 169] on span "White Space Dental" at bounding box center [536, 176] width 95 height 14
click at [838, 29] on div "White Space Dental expand_more 5 Help Center - Searchable support on using Digi…" at bounding box center [908, 17] width 201 height 34
click at [843, 18] on span "White Space Dental" at bounding box center [866, 17] width 90 height 20
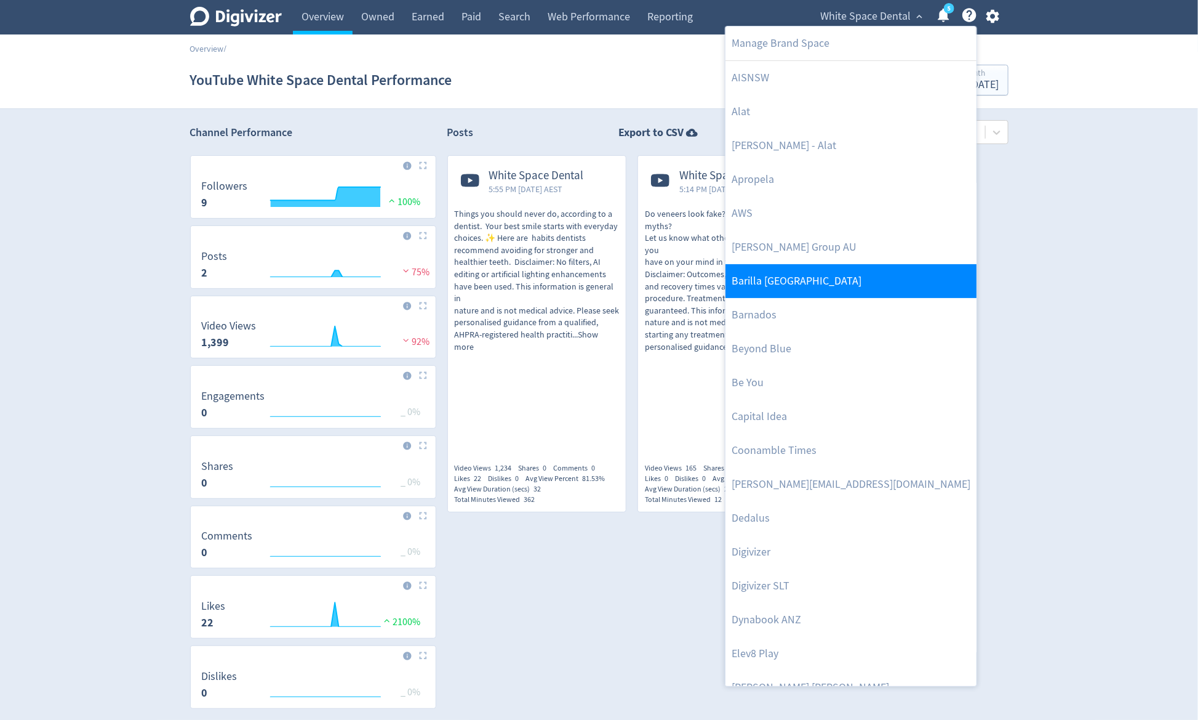
click at [781, 291] on link "Barilla [GEOGRAPHIC_DATA]" at bounding box center [851, 281] width 251 height 34
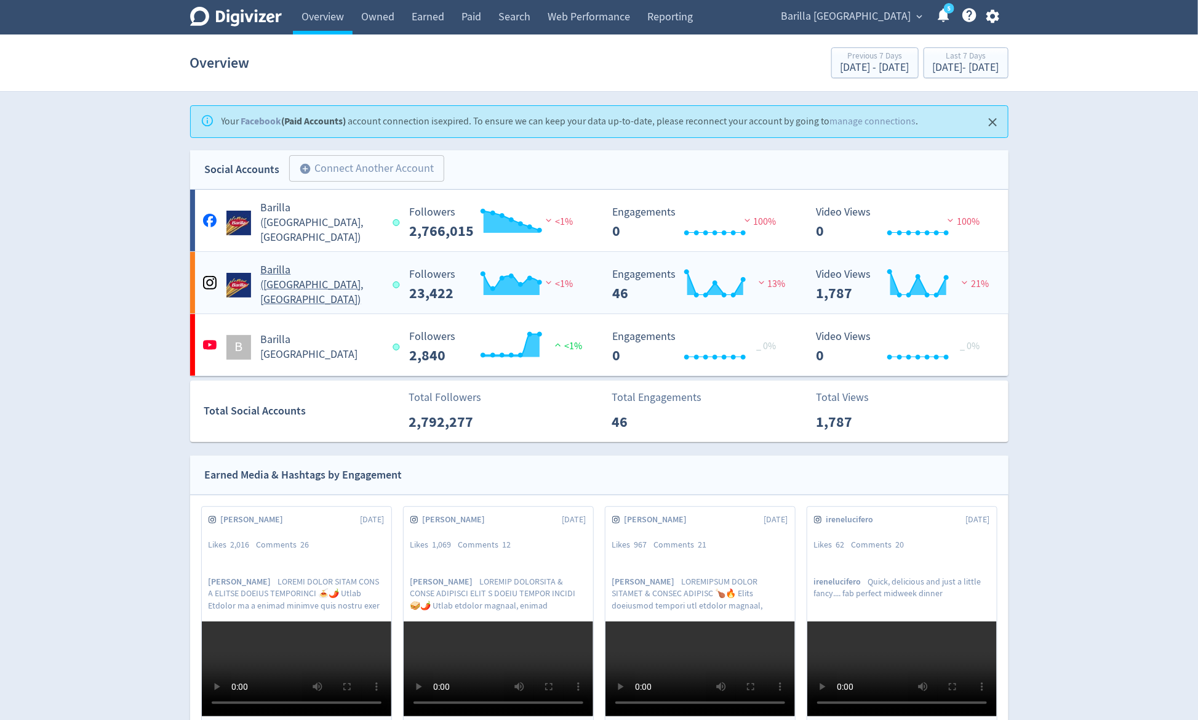
click at [299, 268] on div "Barilla (AU, NZ)" at bounding box center [297, 280] width 204 height 54
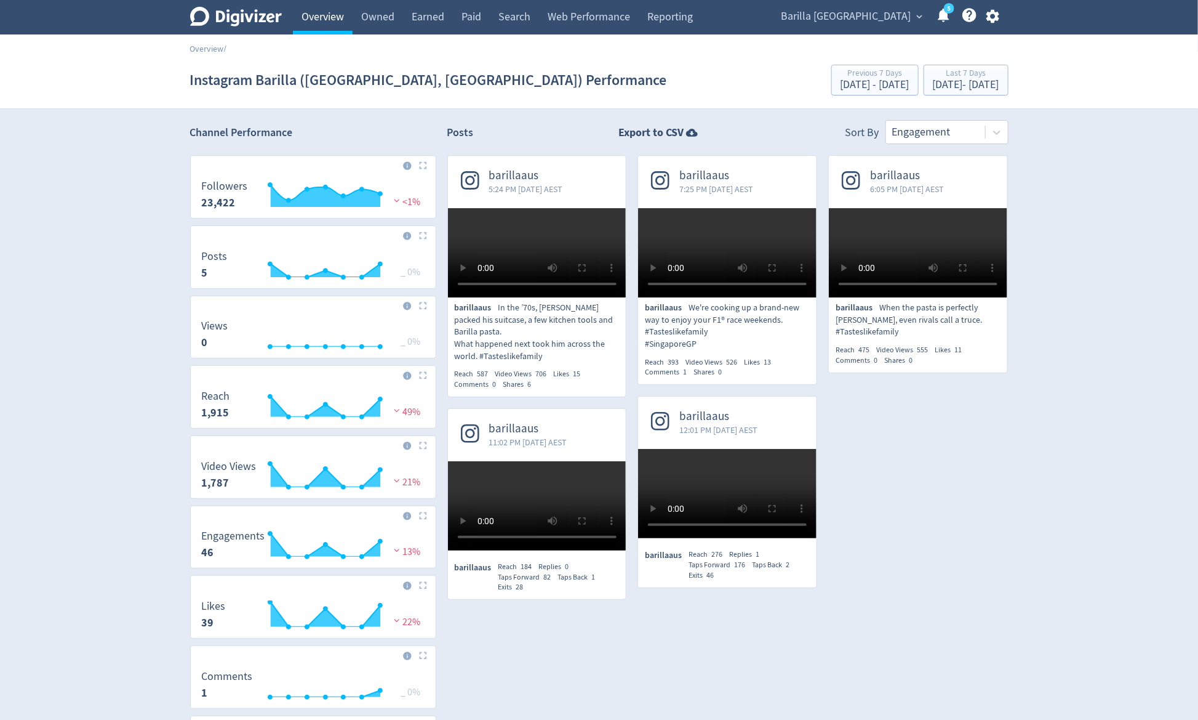
click at [332, 15] on link "Overview" at bounding box center [323, 17] width 60 height 34
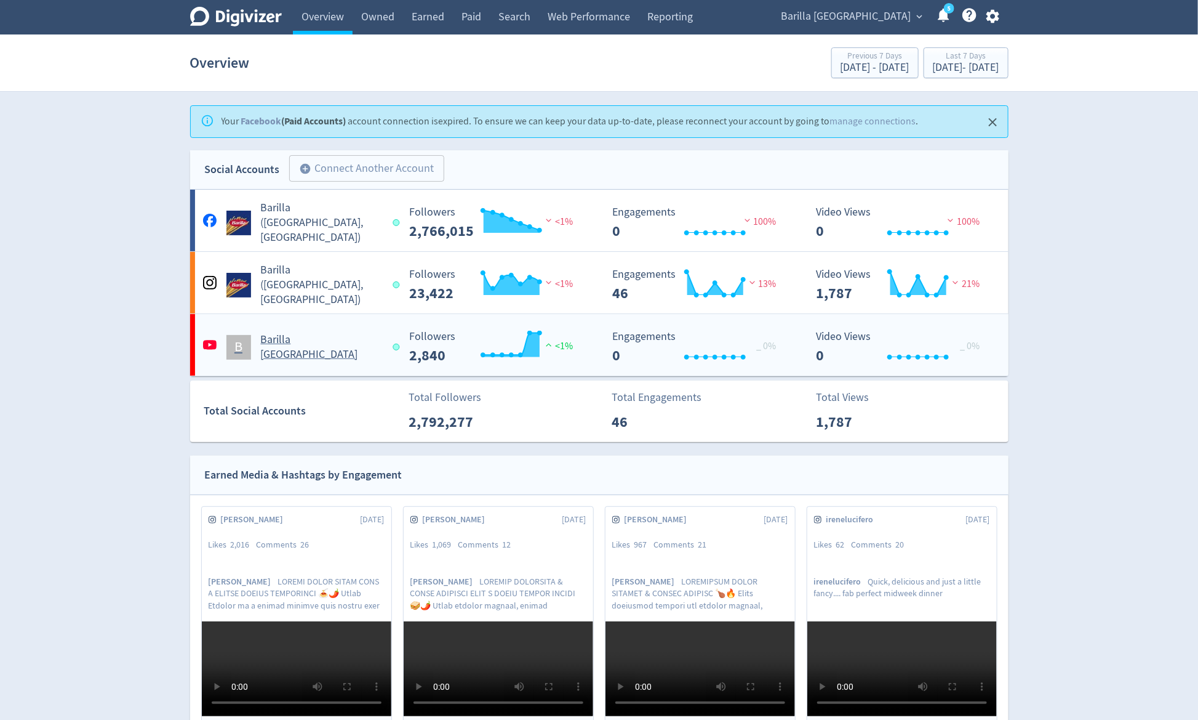
click at [282, 340] on h5 "Barilla [GEOGRAPHIC_DATA]" at bounding box center [321, 347] width 121 height 30
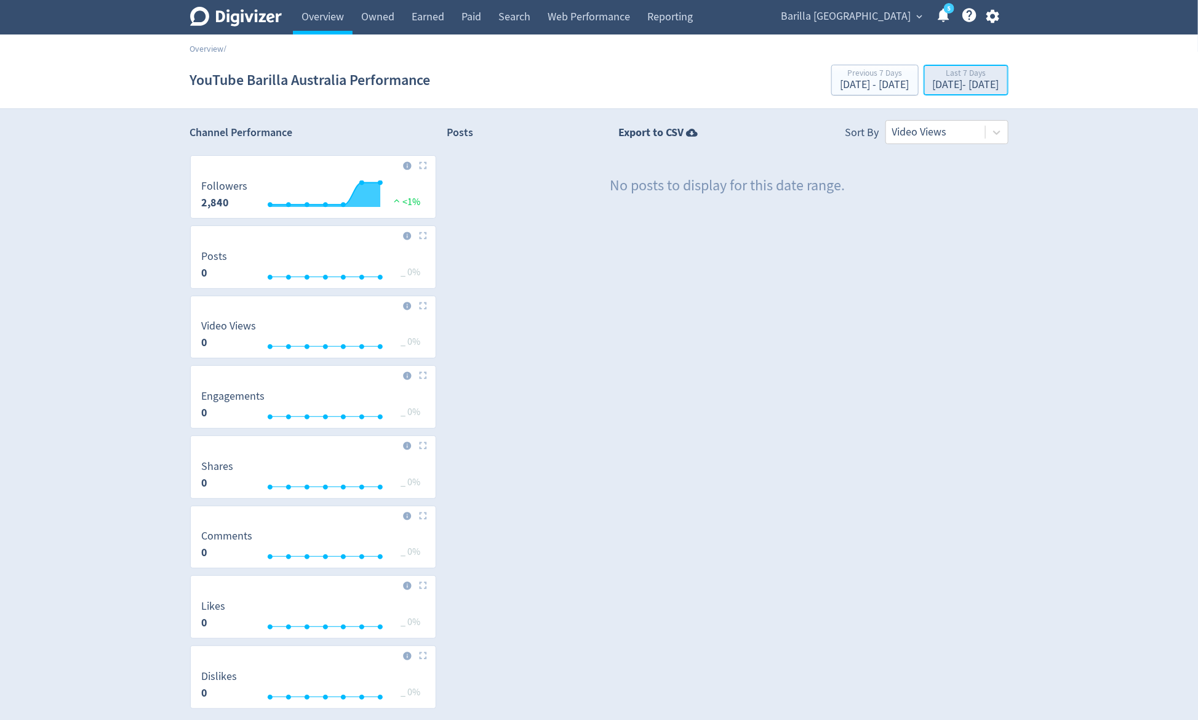
click at [933, 82] on div "[DATE] - [DATE]" at bounding box center [966, 84] width 66 height 11
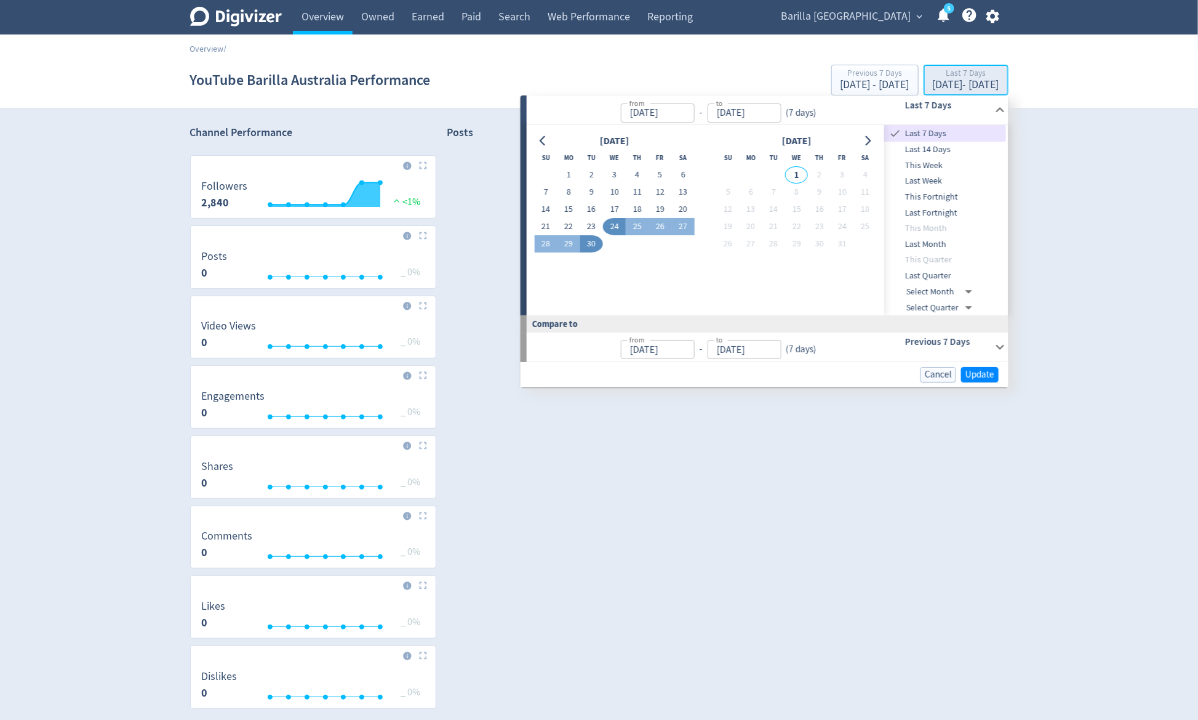
type input "[DATE]"
click at [915, 243] on span "Last Month" at bounding box center [945, 245] width 122 height 14
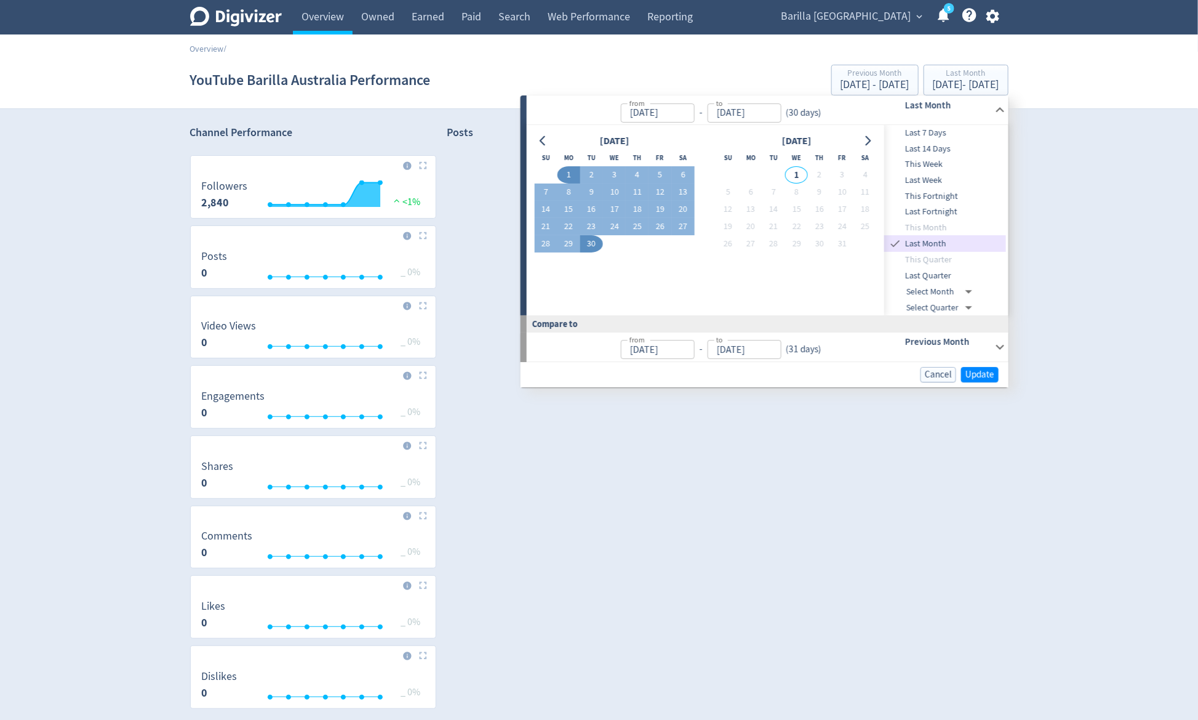
type input "[DATE]"
click at [976, 375] on span "Update" at bounding box center [980, 374] width 29 height 9
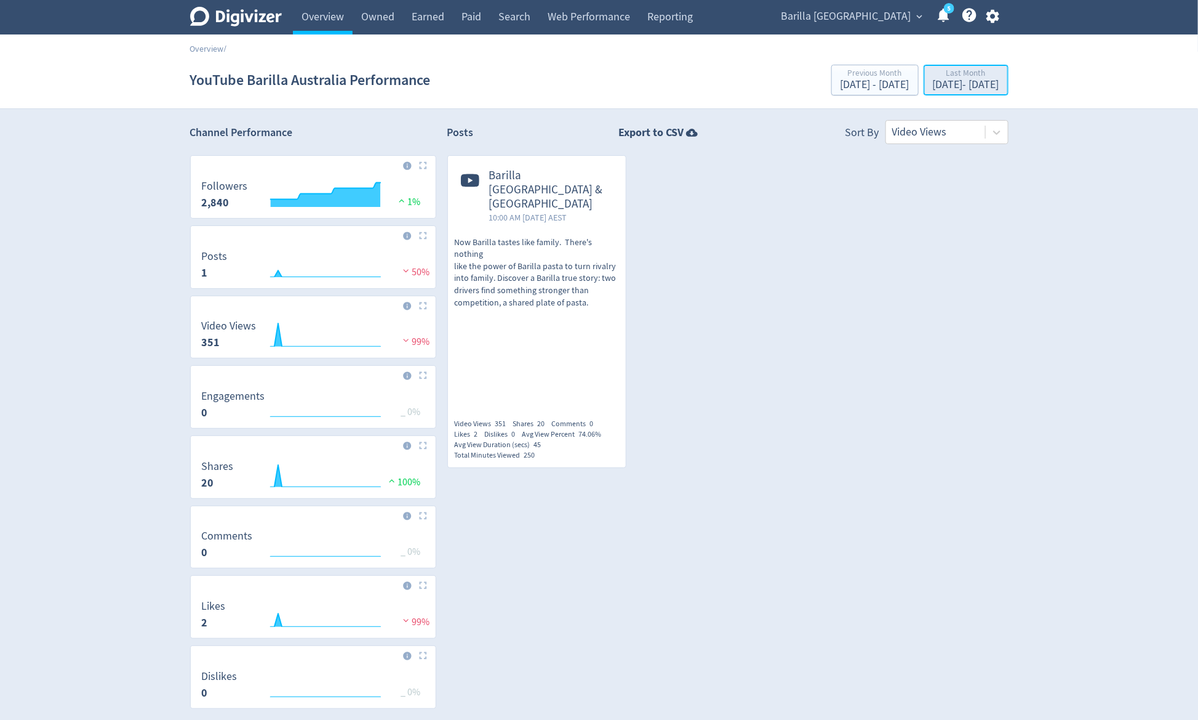
click at [933, 81] on div "[DATE] - [DATE]" at bounding box center [966, 84] width 66 height 11
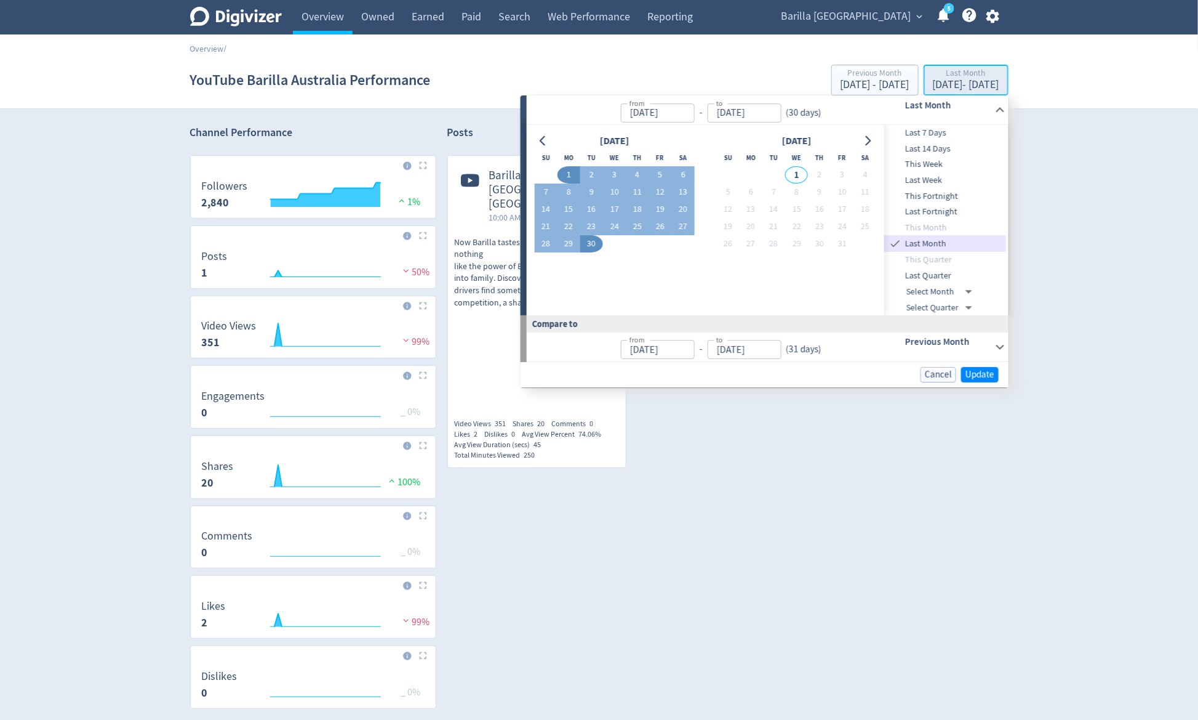
type input "[DATE]"
click at [915, 273] on span "Last Quarter" at bounding box center [945, 276] width 122 height 14
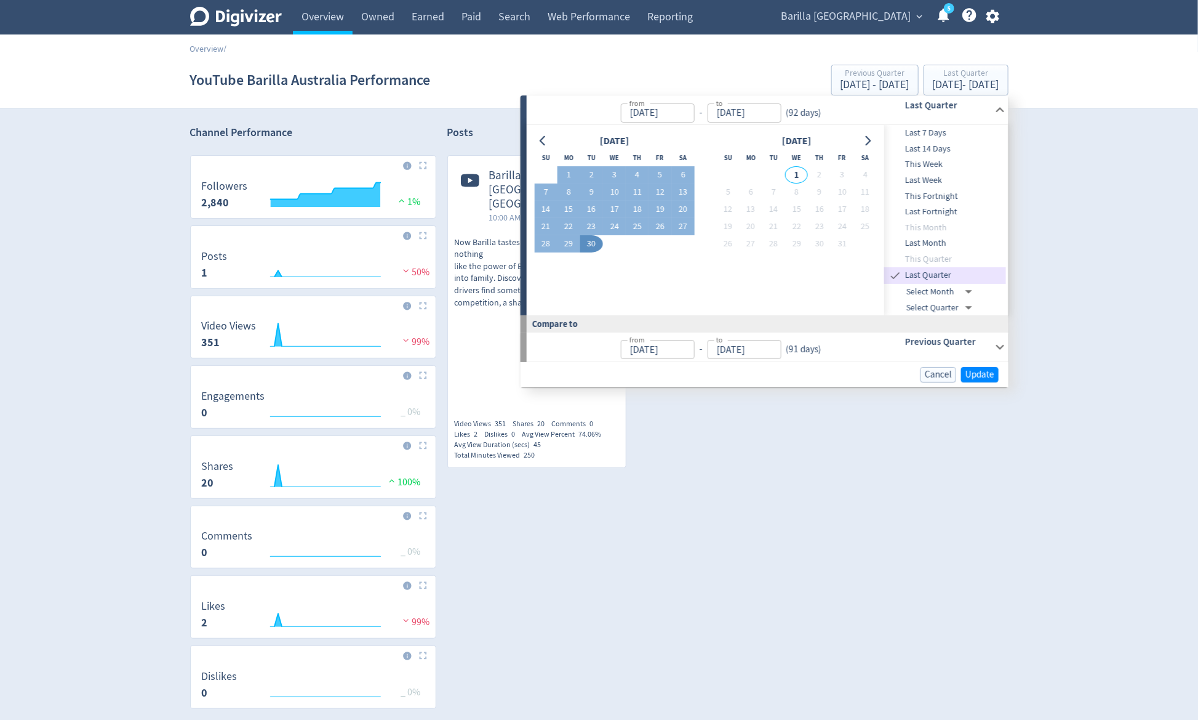
type input "Jul 01, 2025"
type input "Apr 01, 2025"
type input "Jun 30, 2025"
click at [988, 370] on span "Update" at bounding box center [980, 374] width 29 height 9
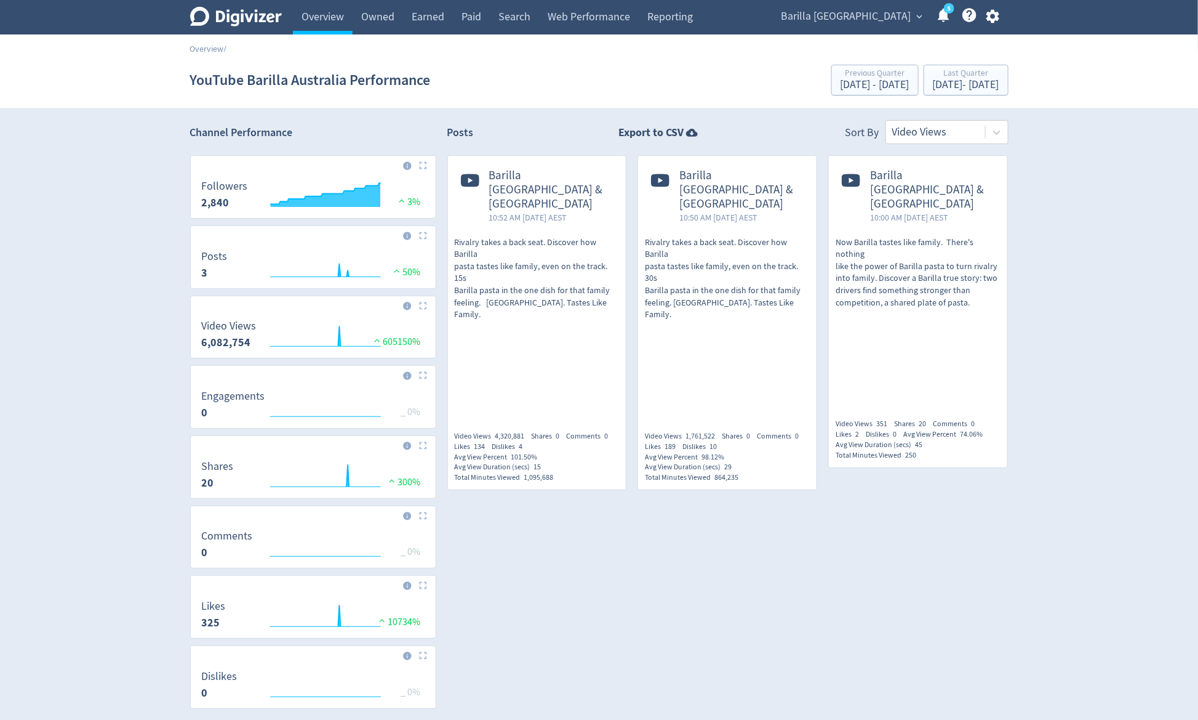
click at [844, 13] on span "Barilla [GEOGRAPHIC_DATA]" at bounding box center [847, 17] width 130 height 20
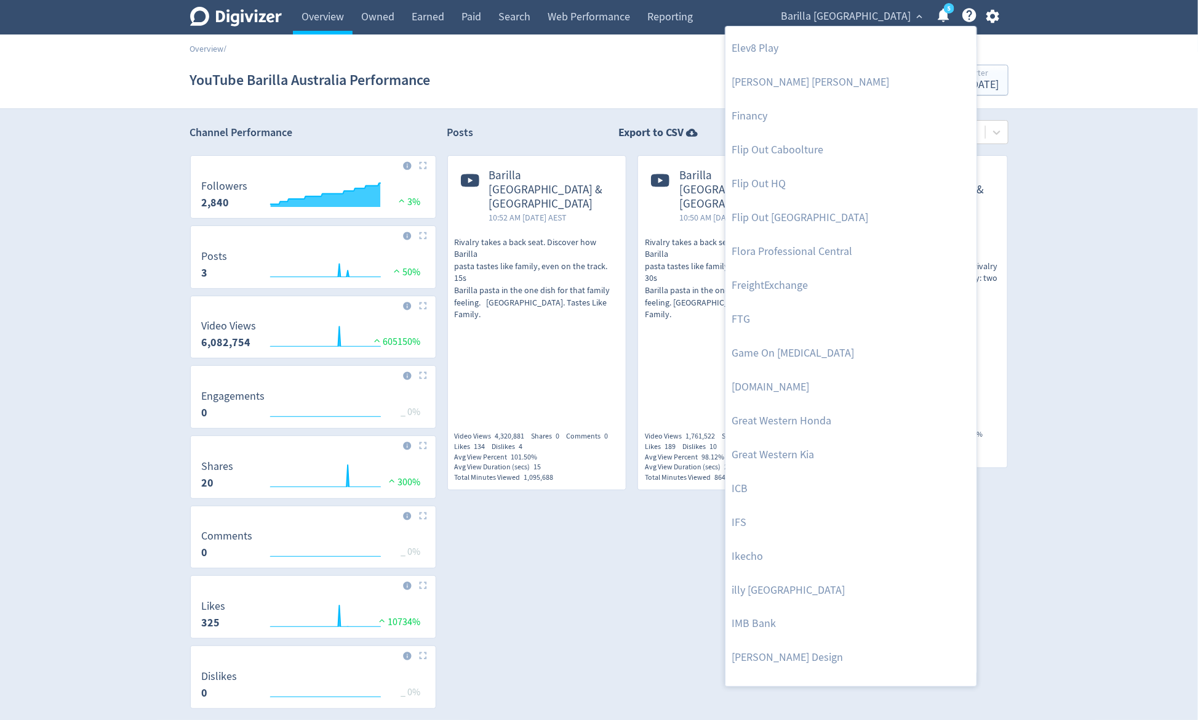
scroll to position [609, 0]
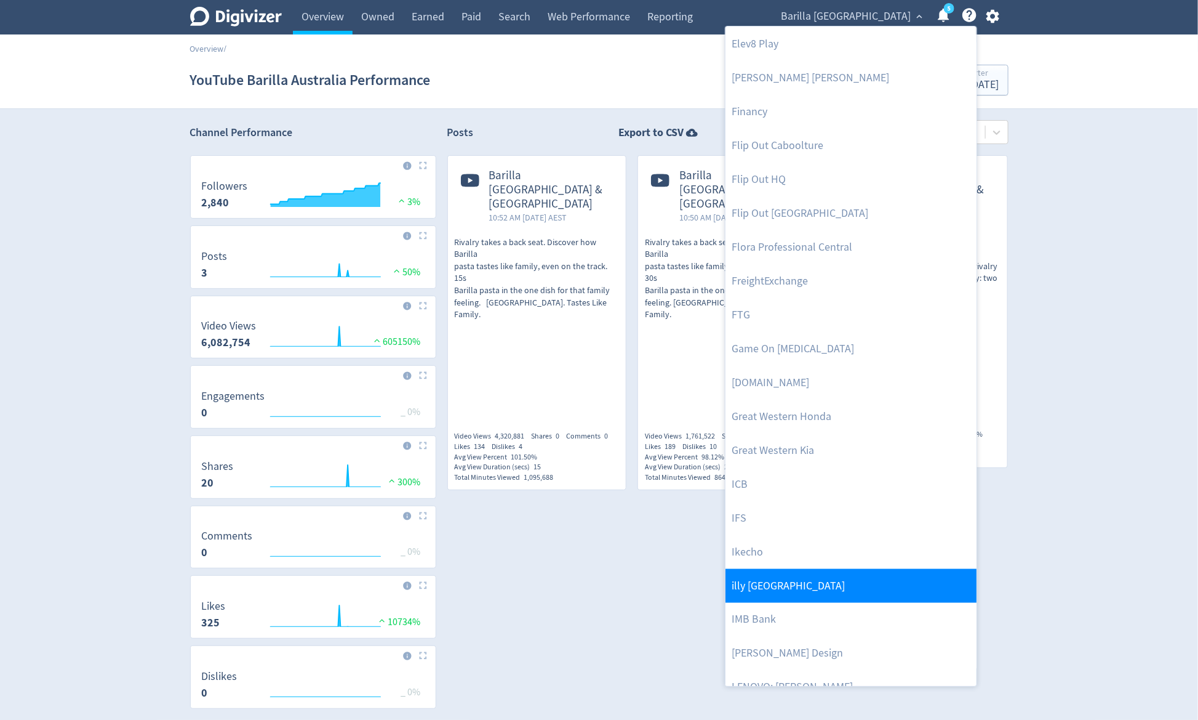
click at [772, 411] on link "illy [GEOGRAPHIC_DATA]" at bounding box center [851, 586] width 251 height 34
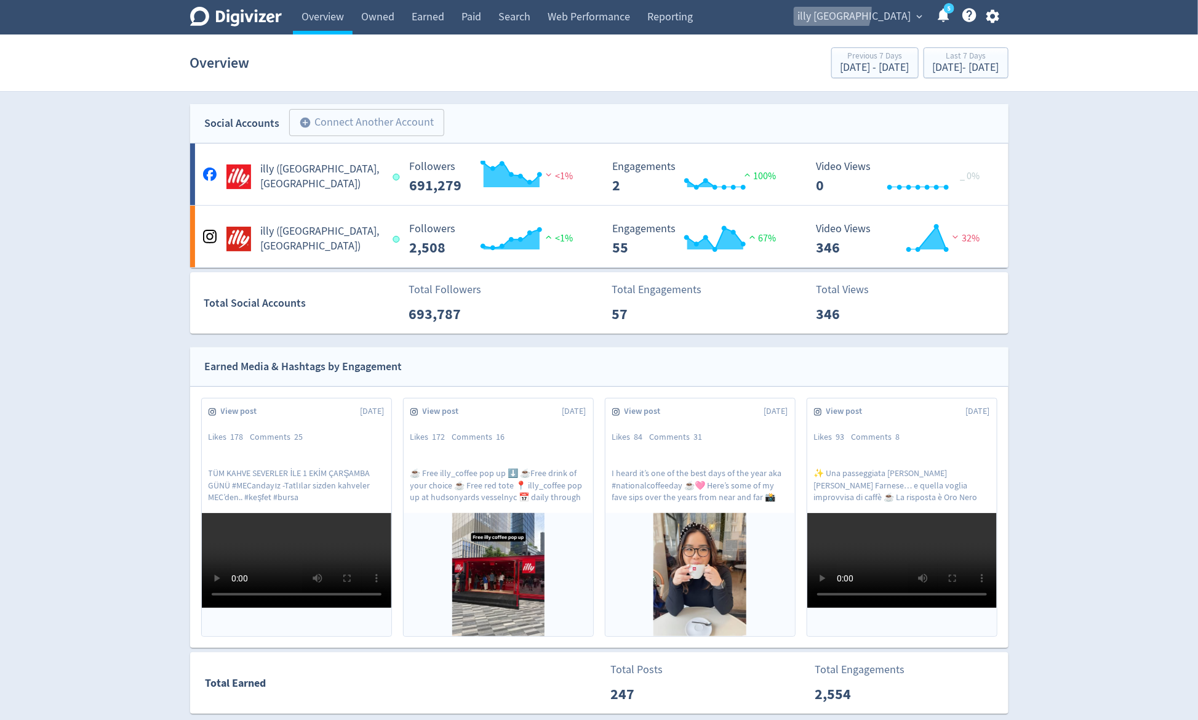
click at [870, 8] on span "illy [GEOGRAPHIC_DATA]" at bounding box center [854, 17] width 113 height 20
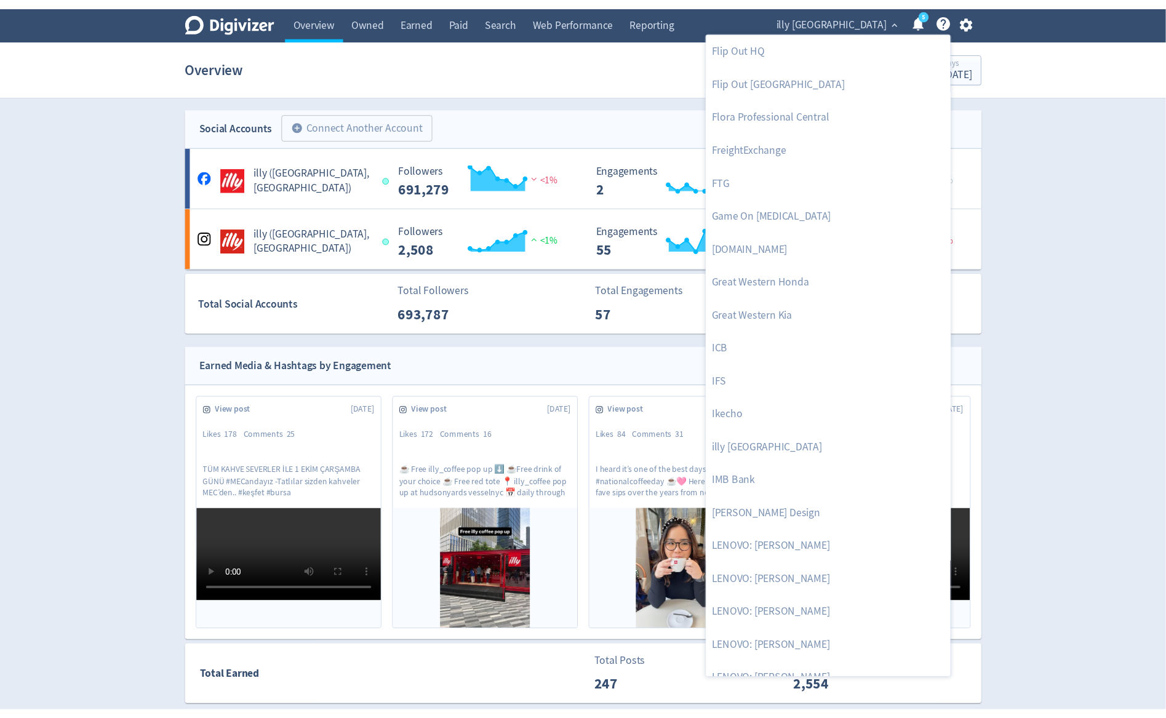
scroll to position [686, 0]
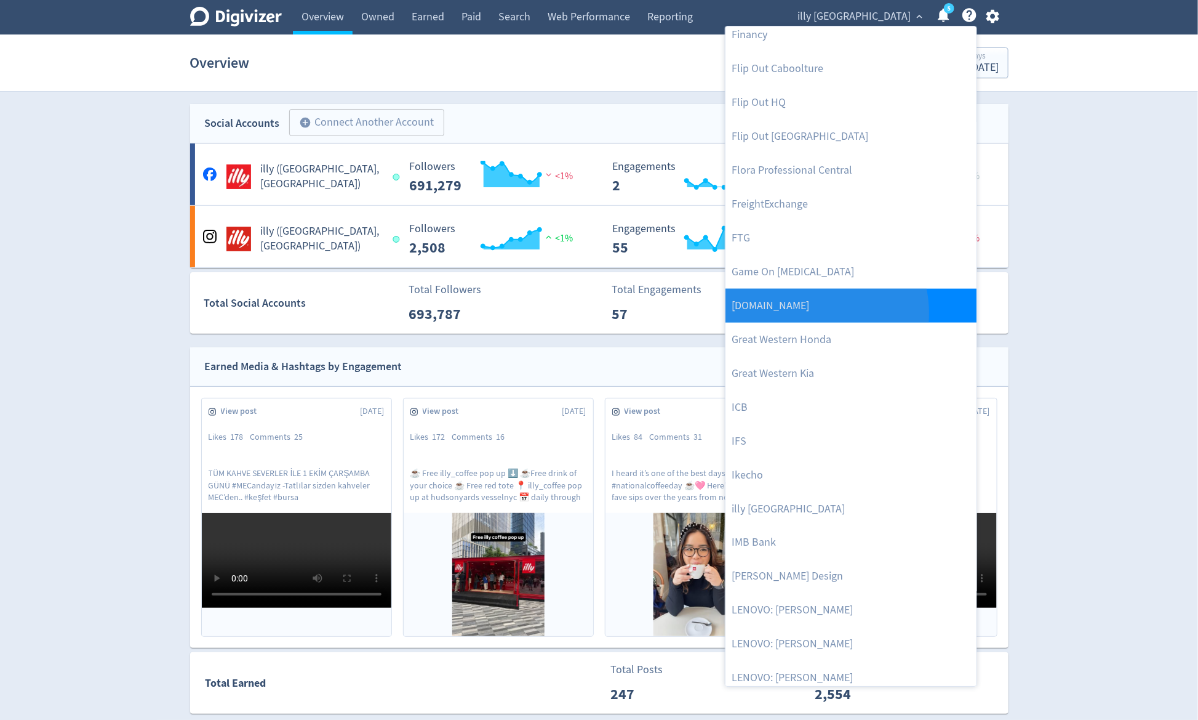
click at [809, 313] on link "[DOMAIN_NAME]" at bounding box center [851, 306] width 251 height 34
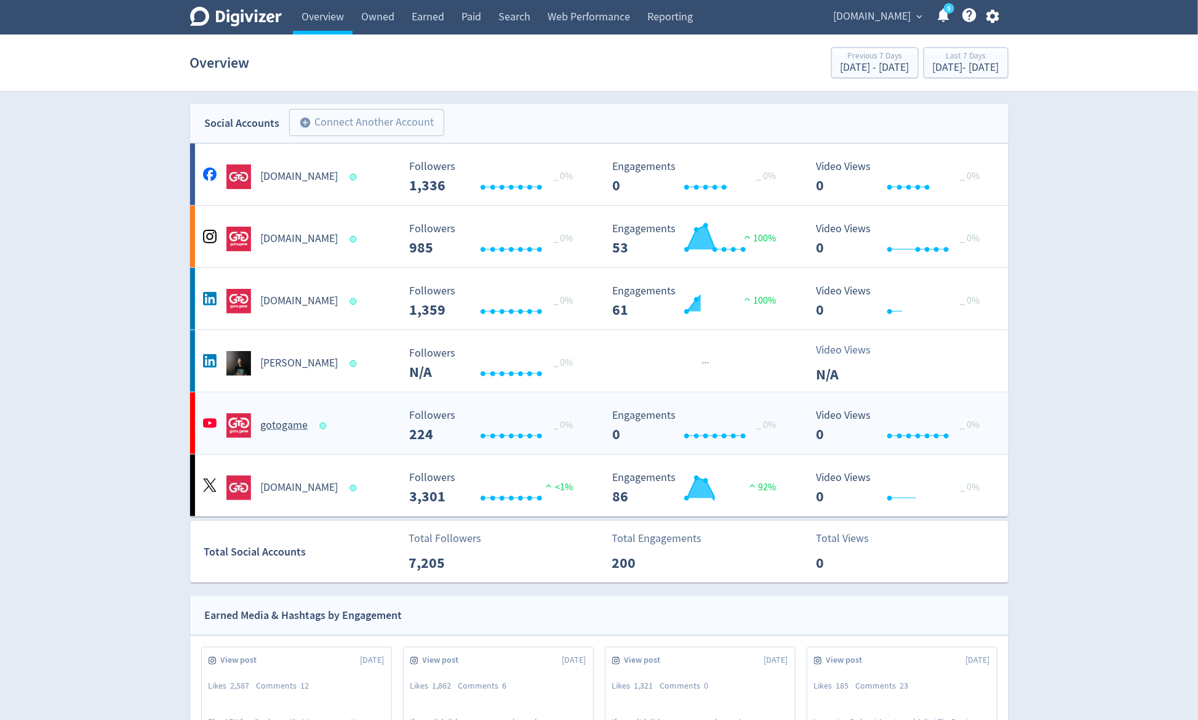
click at [276, 411] on div "gotogame" at bounding box center [299, 425] width 199 height 25
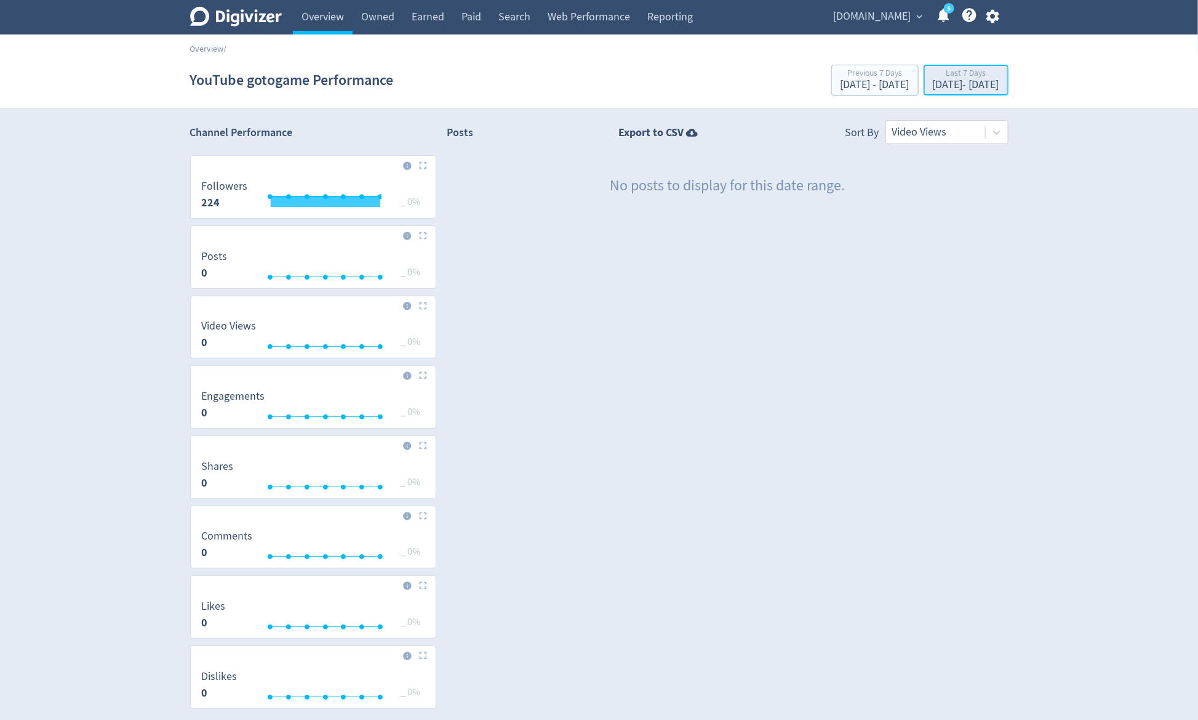
click at [933, 82] on div "[DATE] - [DATE]" at bounding box center [966, 84] width 66 height 11
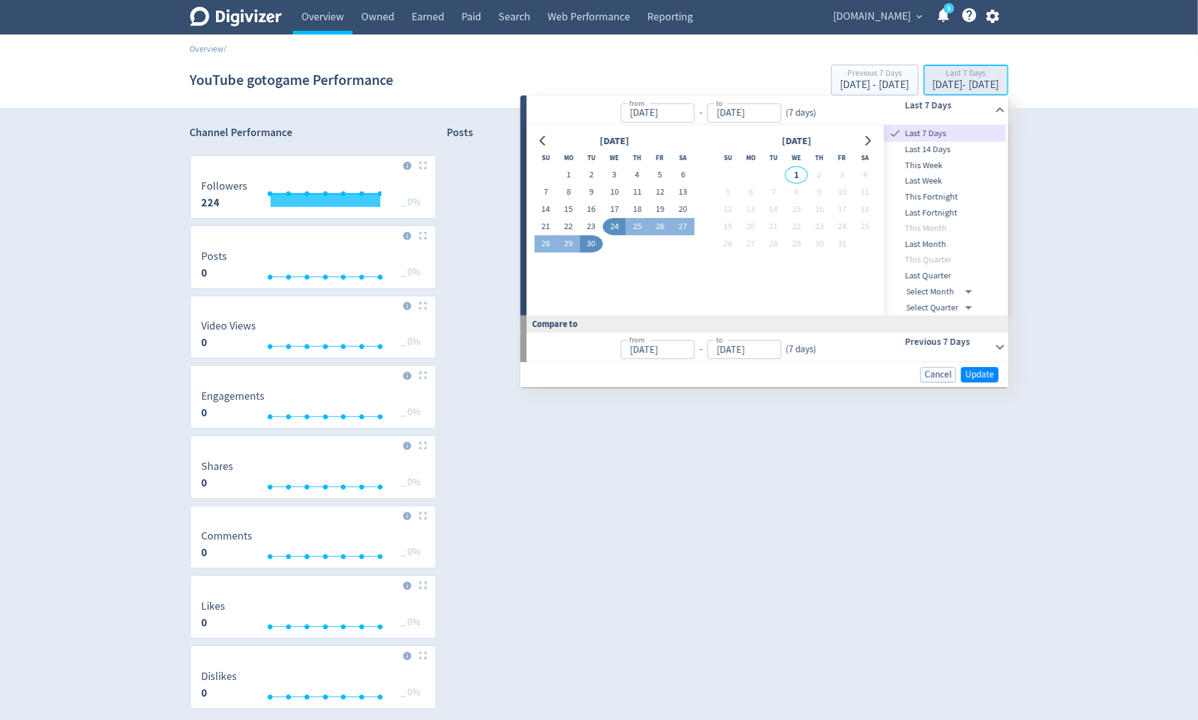
type input "[DATE]"
click at [923, 271] on span "Last Quarter" at bounding box center [945, 276] width 122 height 14
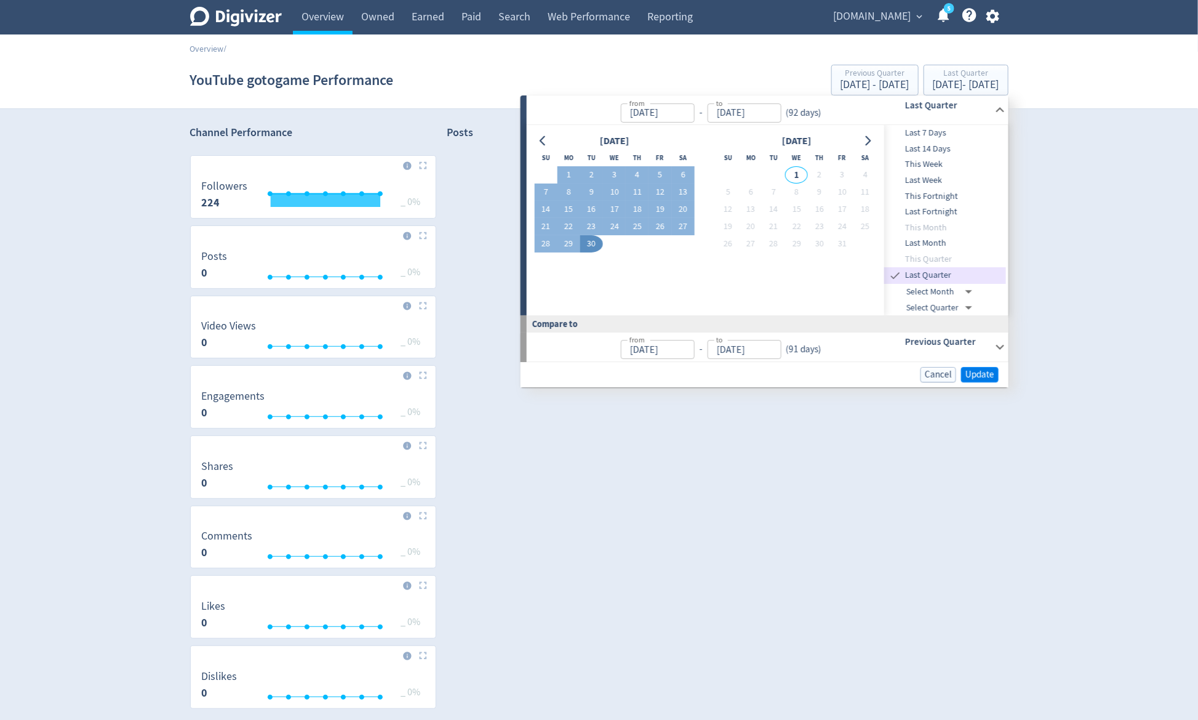
type input "Jul 01, 2025"
type input "Apr 01, 2025"
type input "Jun 30, 2025"
click at [974, 372] on span "Update" at bounding box center [980, 374] width 29 height 9
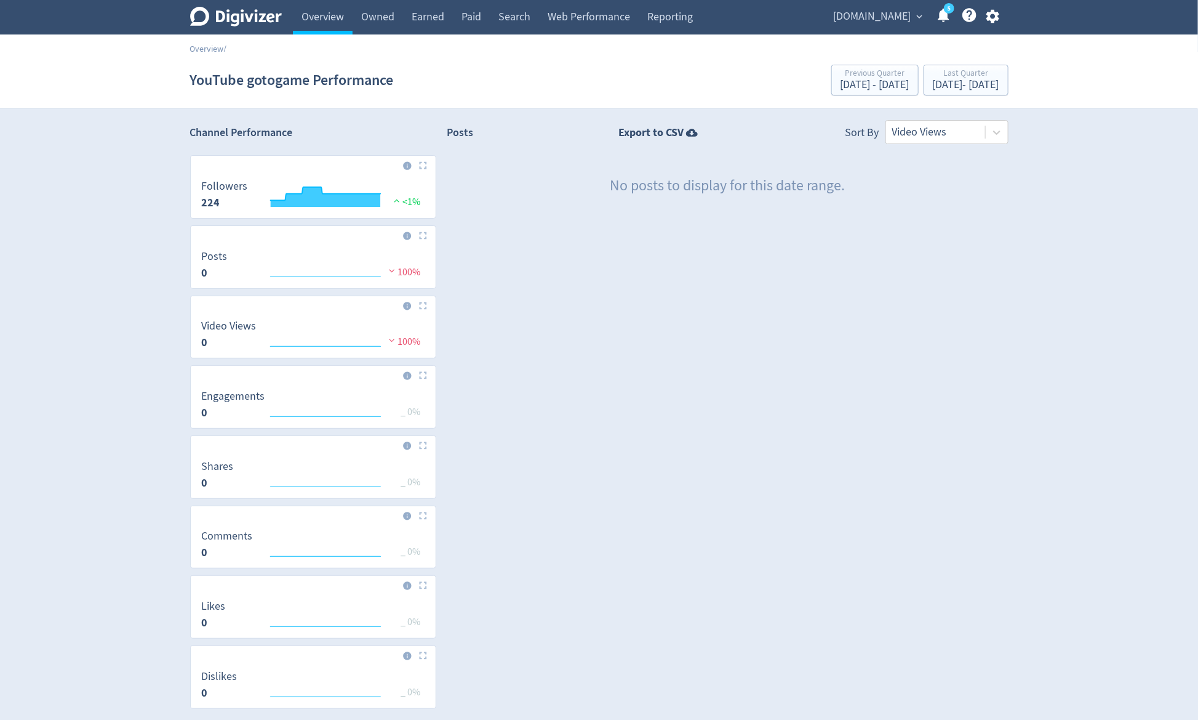
click at [884, 23] on span "[DOMAIN_NAME]" at bounding box center [873, 17] width 78 height 20
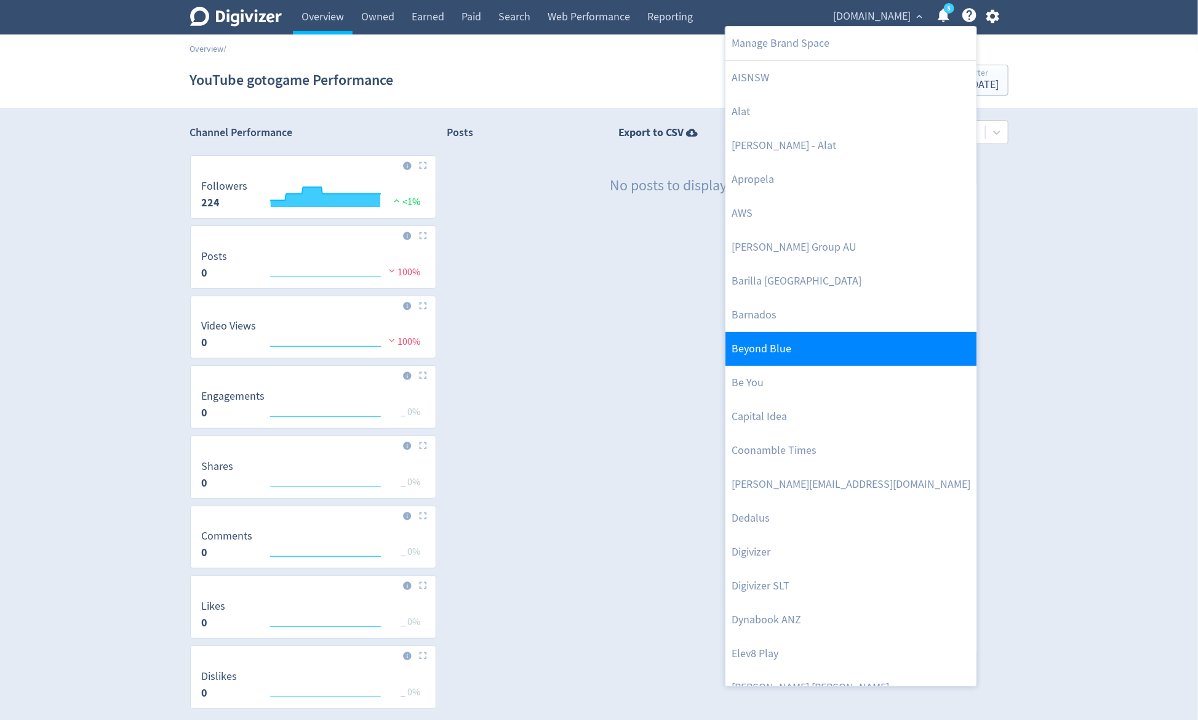
click at [812, 346] on link "Beyond Blue" at bounding box center [851, 349] width 251 height 34
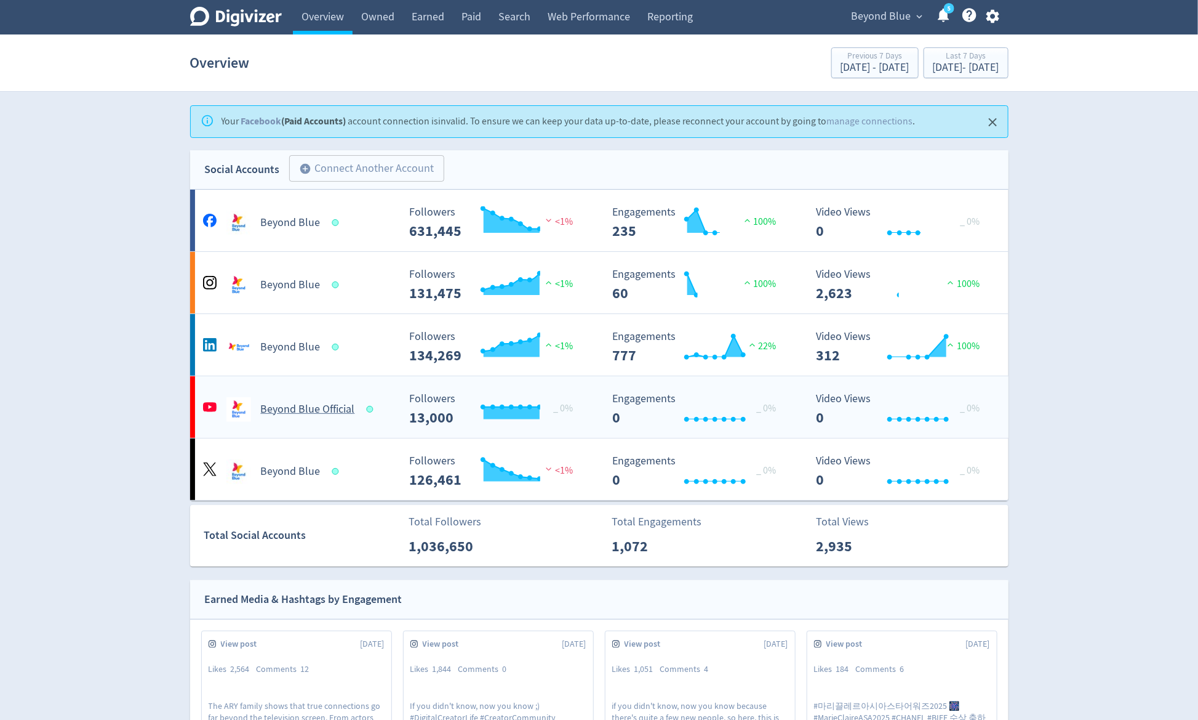
click at [317, 402] on h5 "Beyond Blue Official" at bounding box center [308, 409] width 94 height 15
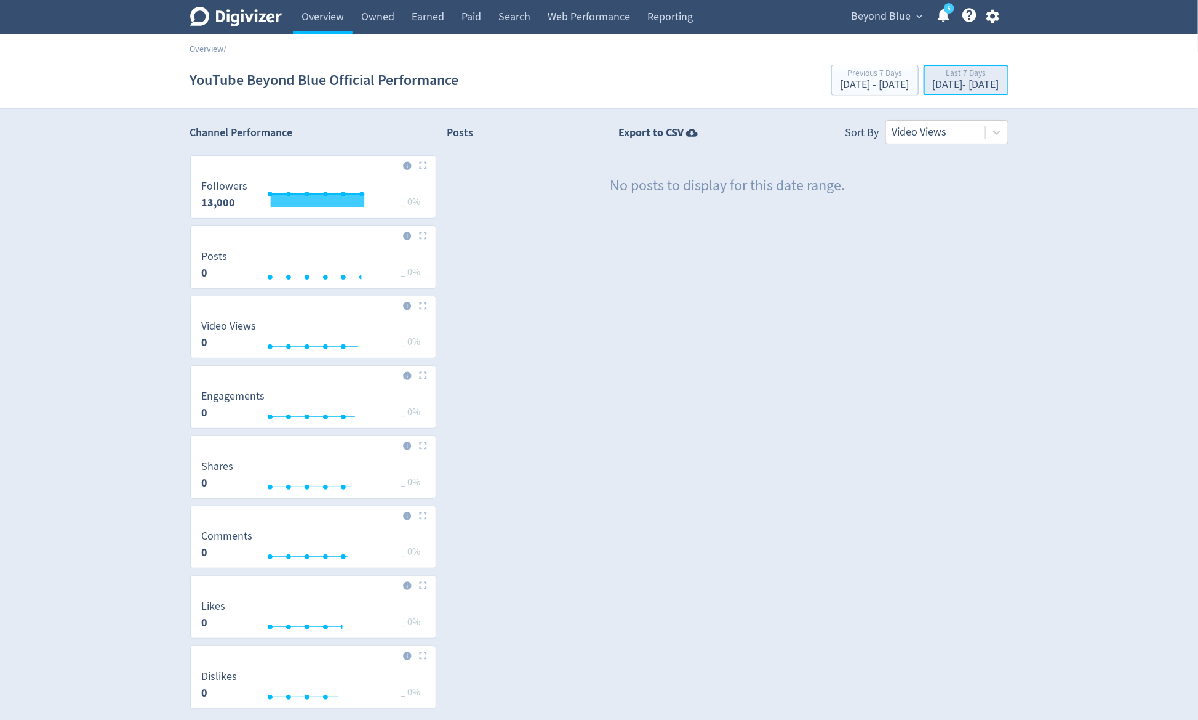
click at [933, 79] on div "Last 7 Days" at bounding box center [966, 74] width 66 height 10
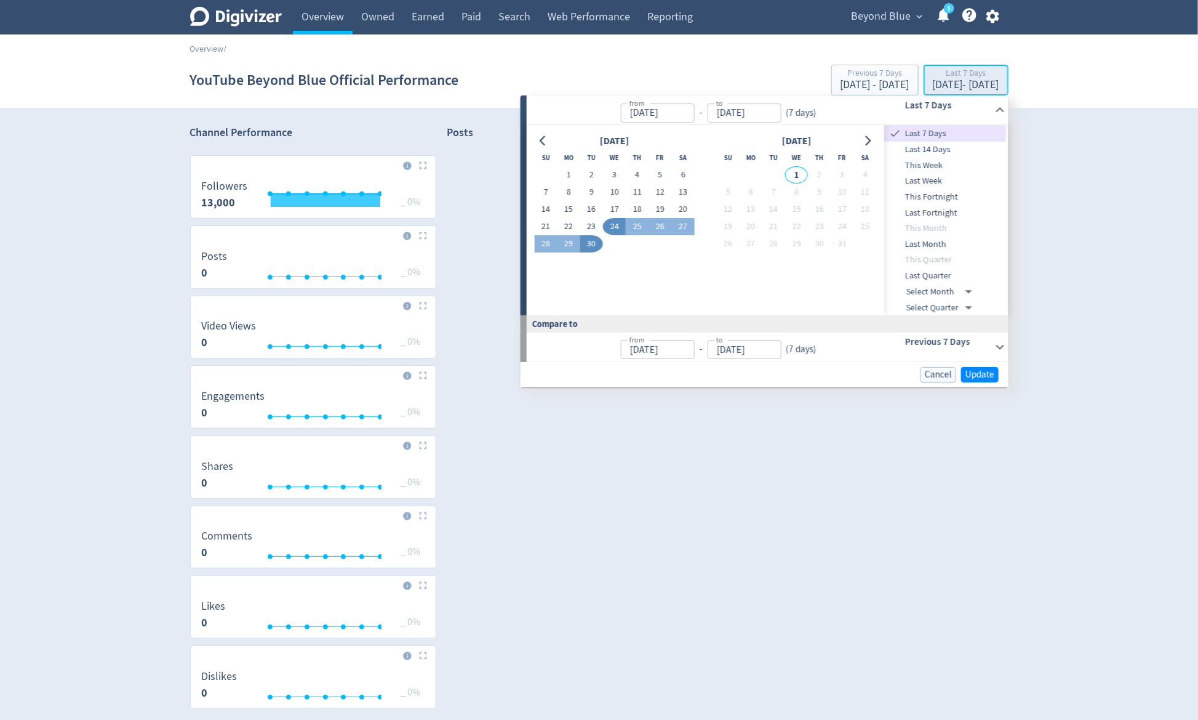
type input "[DATE]"
click at [910, 241] on span "Last Month" at bounding box center [945, 245] width 122 height 14
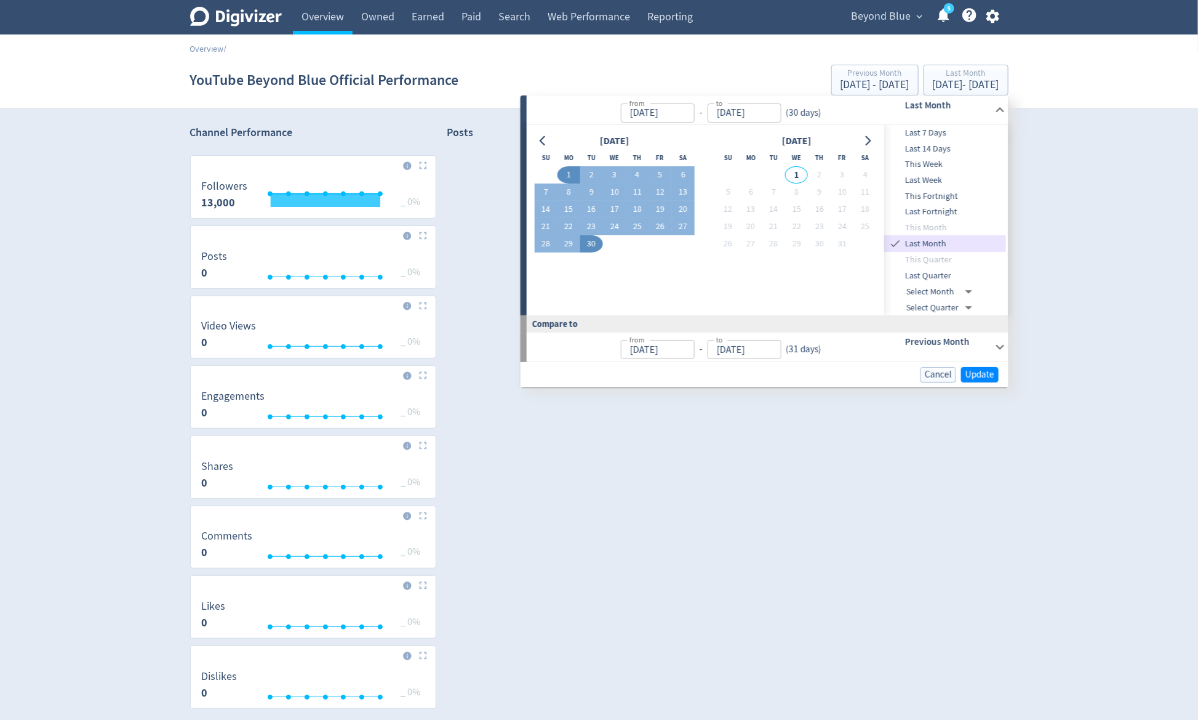
type input "[DATE]"
click at [972, 374] on span "Update" at bounding box center [980, 374] width 29 height 9
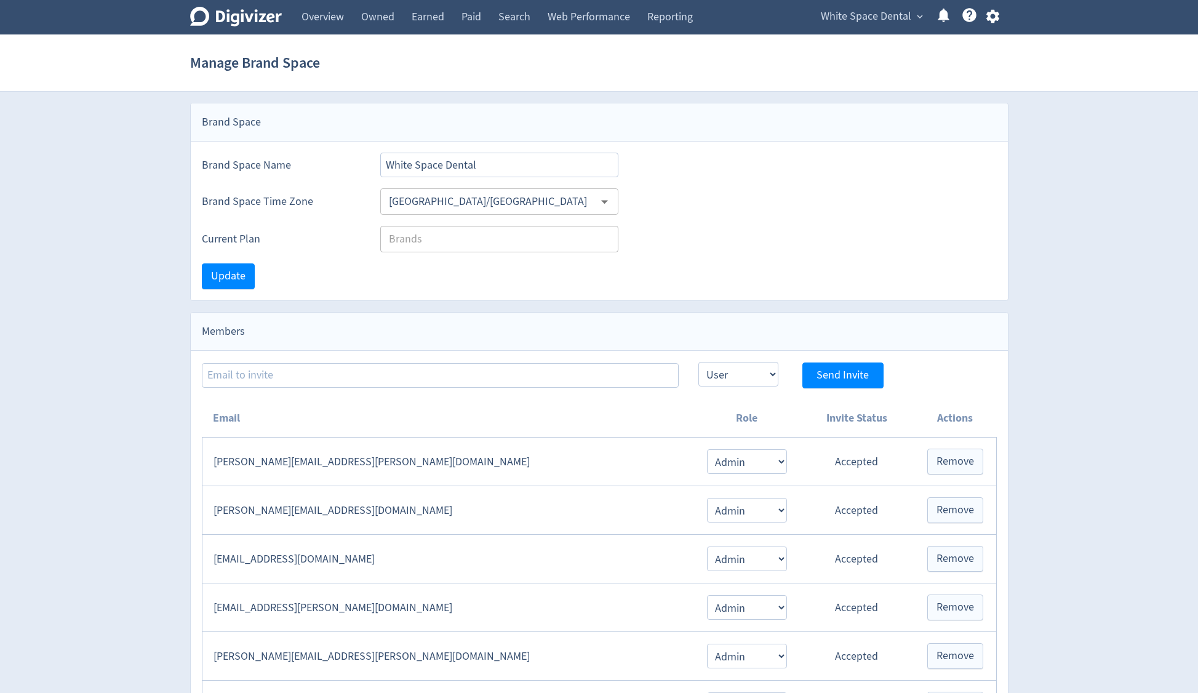
select select "USER"
